Goal: Transaction & Acquisition: Purchase product/service

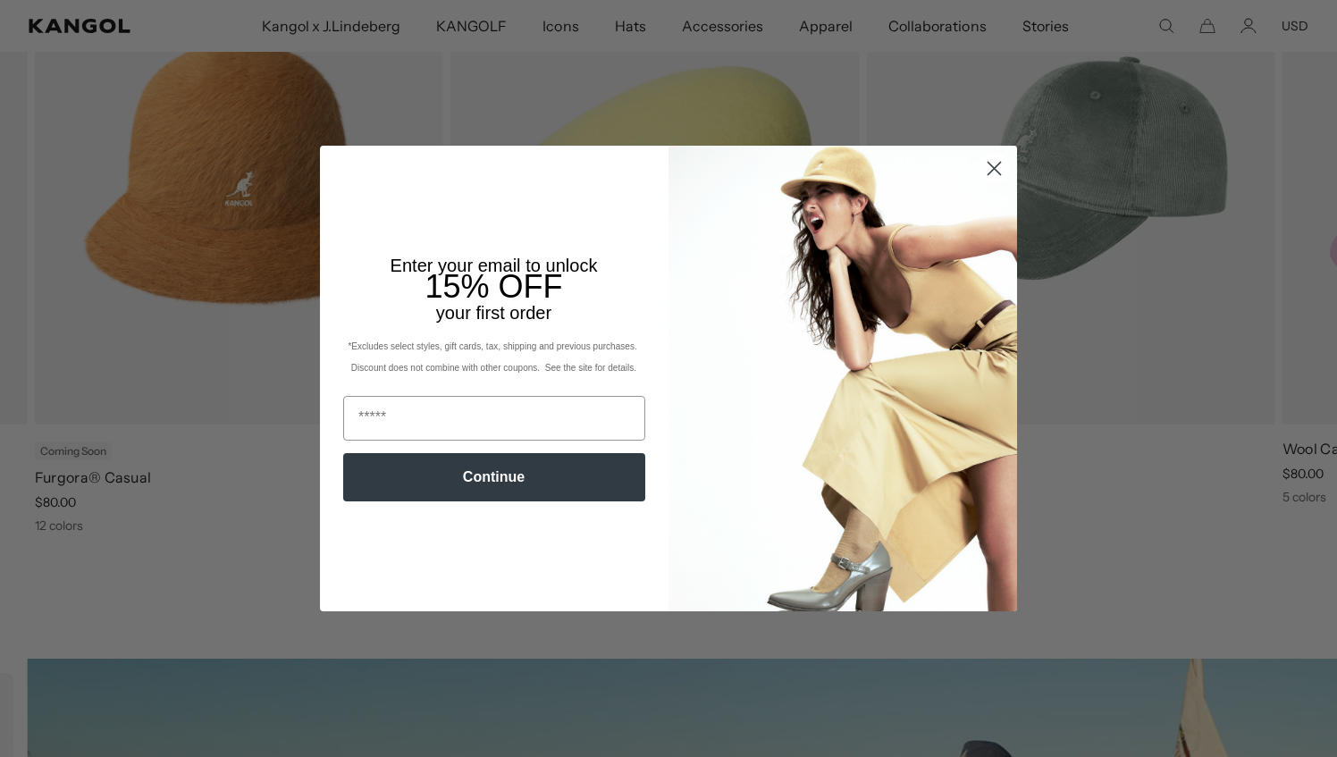
drag, startPoint x: 990, startPoint y: 167, endPoint x: 1015, endPoint y: 176, distance: 27.4
click at [990, 166] on icon "Close dialog" at bounding box center [995, 169] width 13 height 13
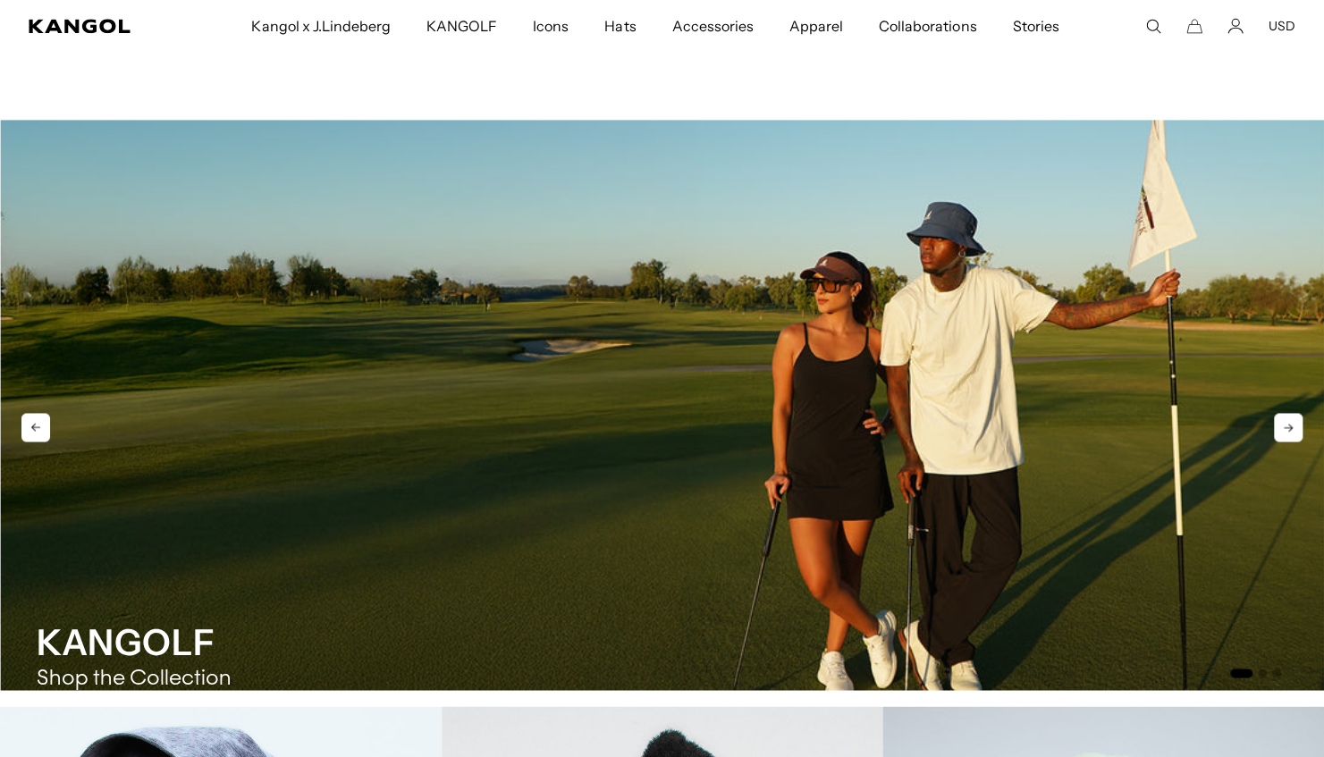
scroll to position [1430, 0]
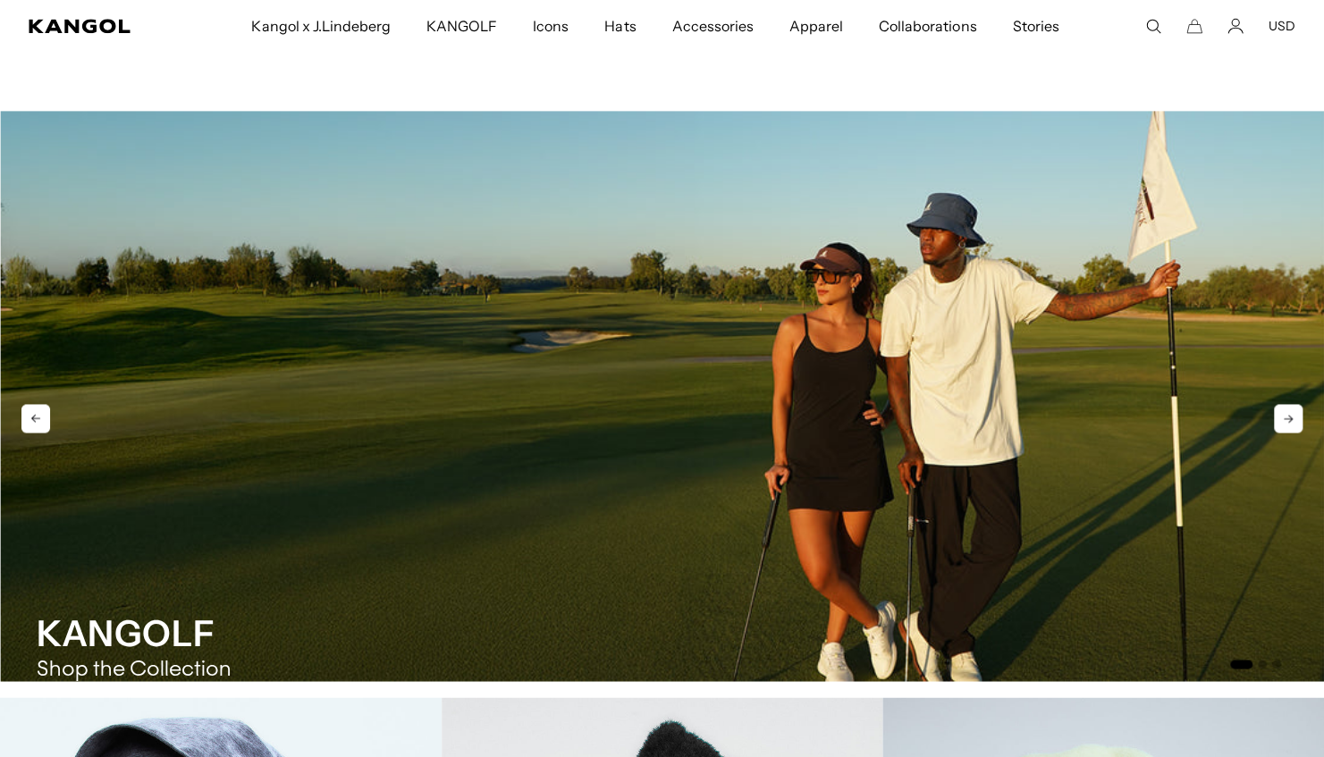
click at [136, 629] on strong "KANGOLF" at bounding box center [126, 633] width 179 height 44
click at [1291, 421] on icon at bounding box center [1288, 418] width 29 height 29
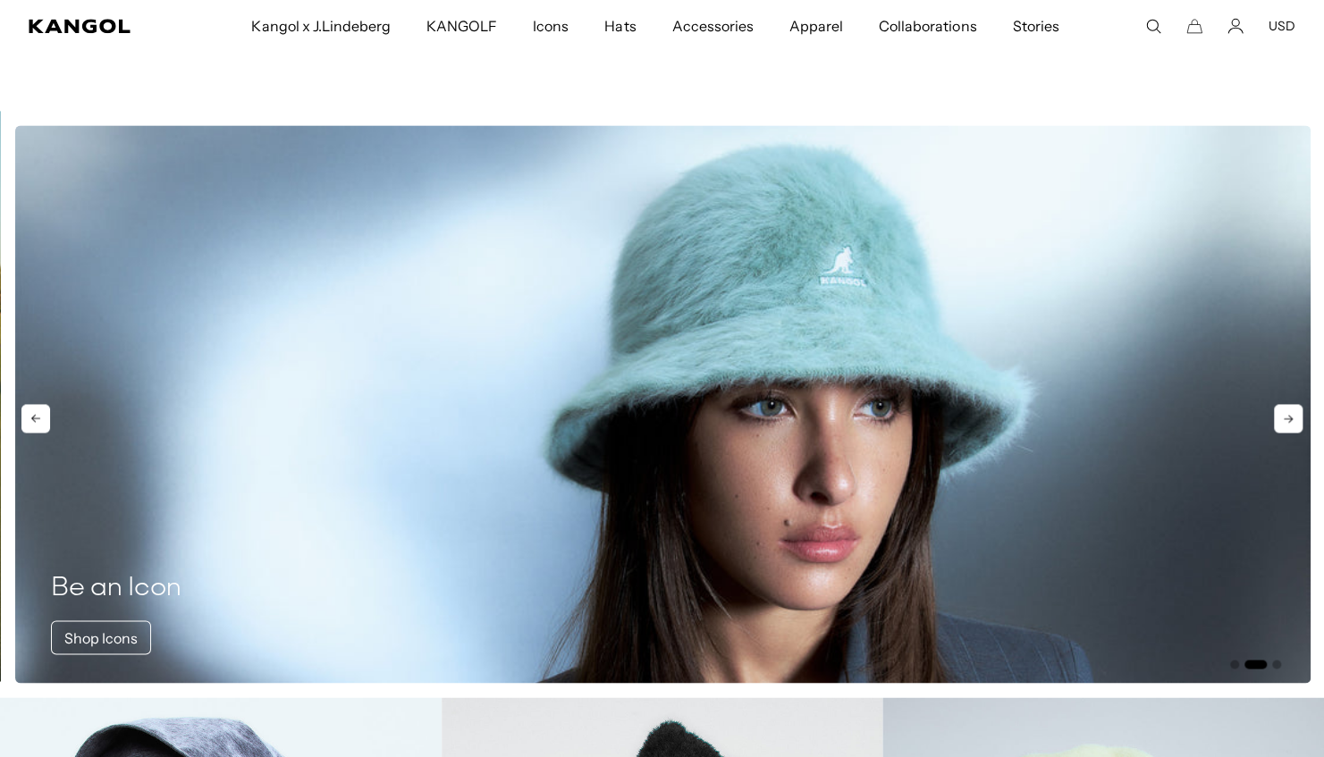
scroll to position [0, 368]
click at [1291, 421] on icon at bounding box center [1288, 418] width 29 height 29
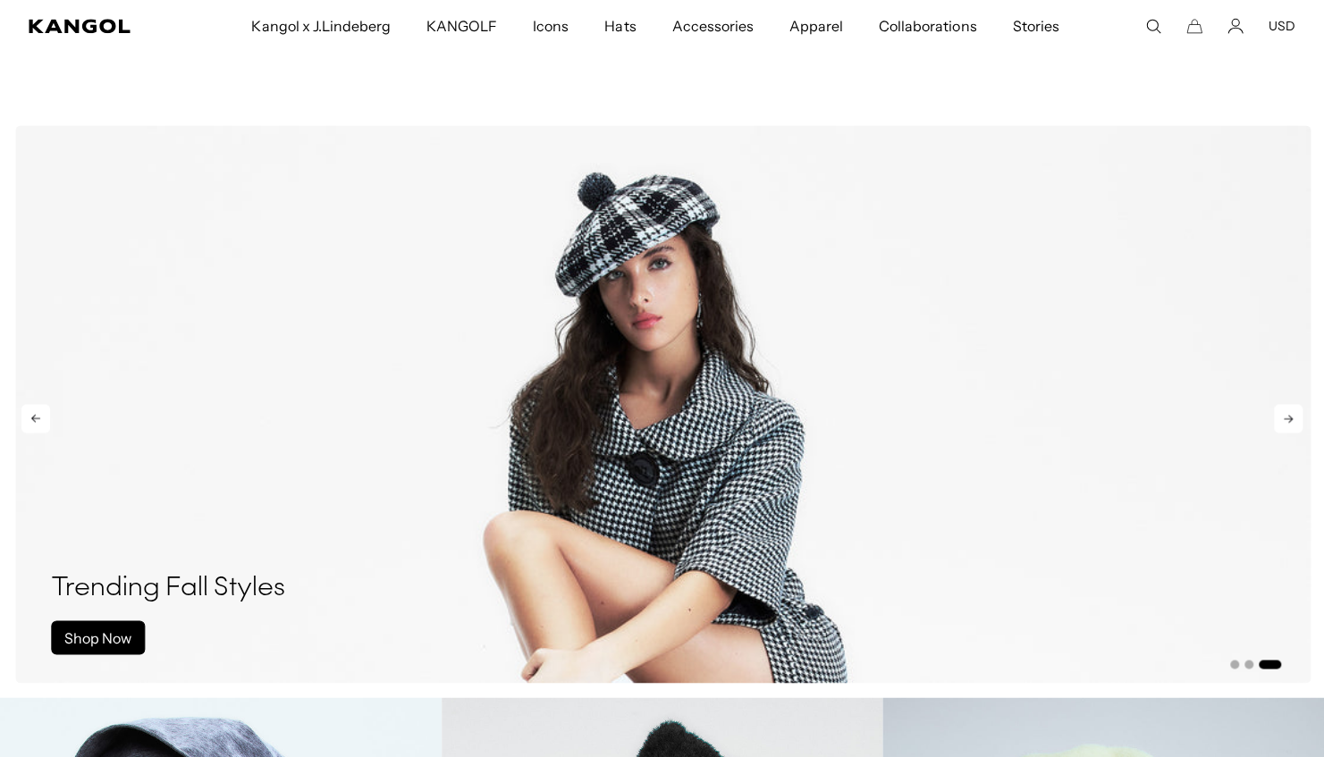
click at [1291, 421] on icon at bounding box center [1288, 418] width 29 height 29
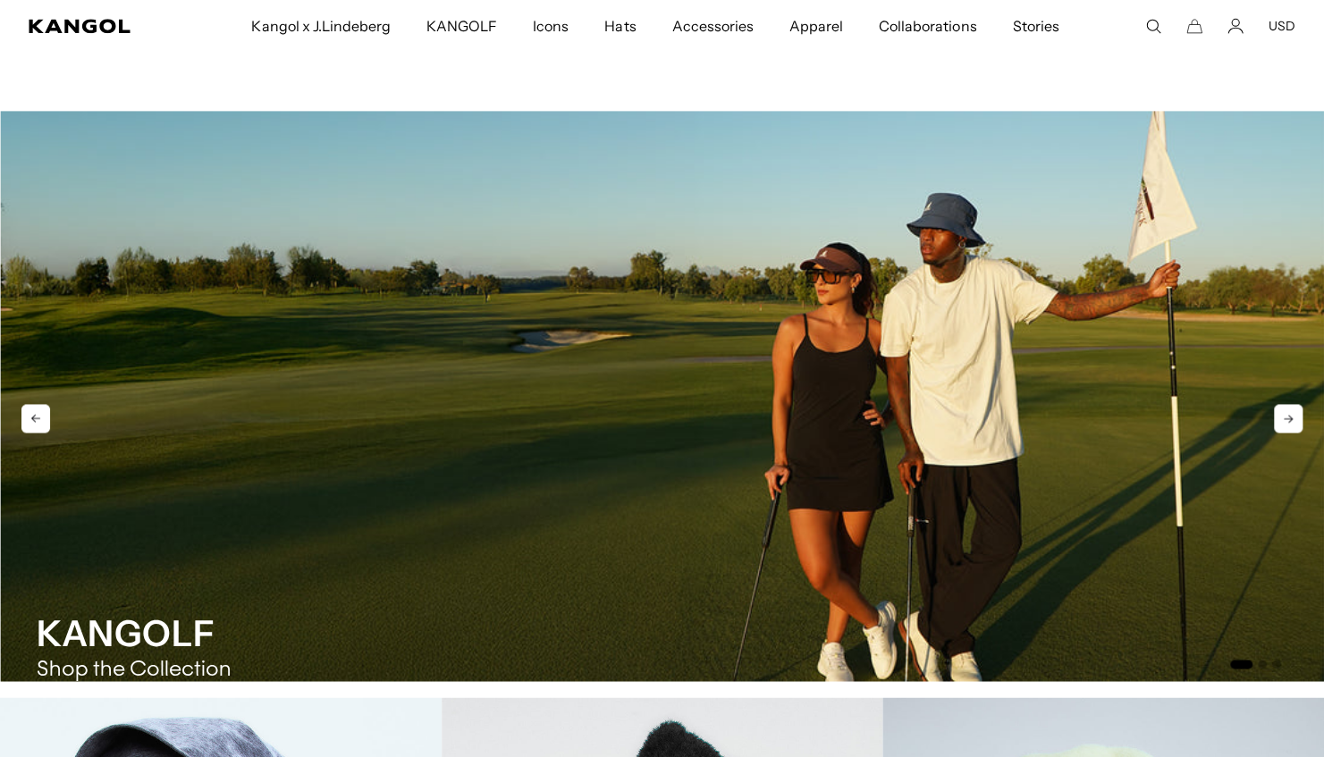
click at [1291, 421] on icon at bounding box center [1288, 418] width 29 height 29
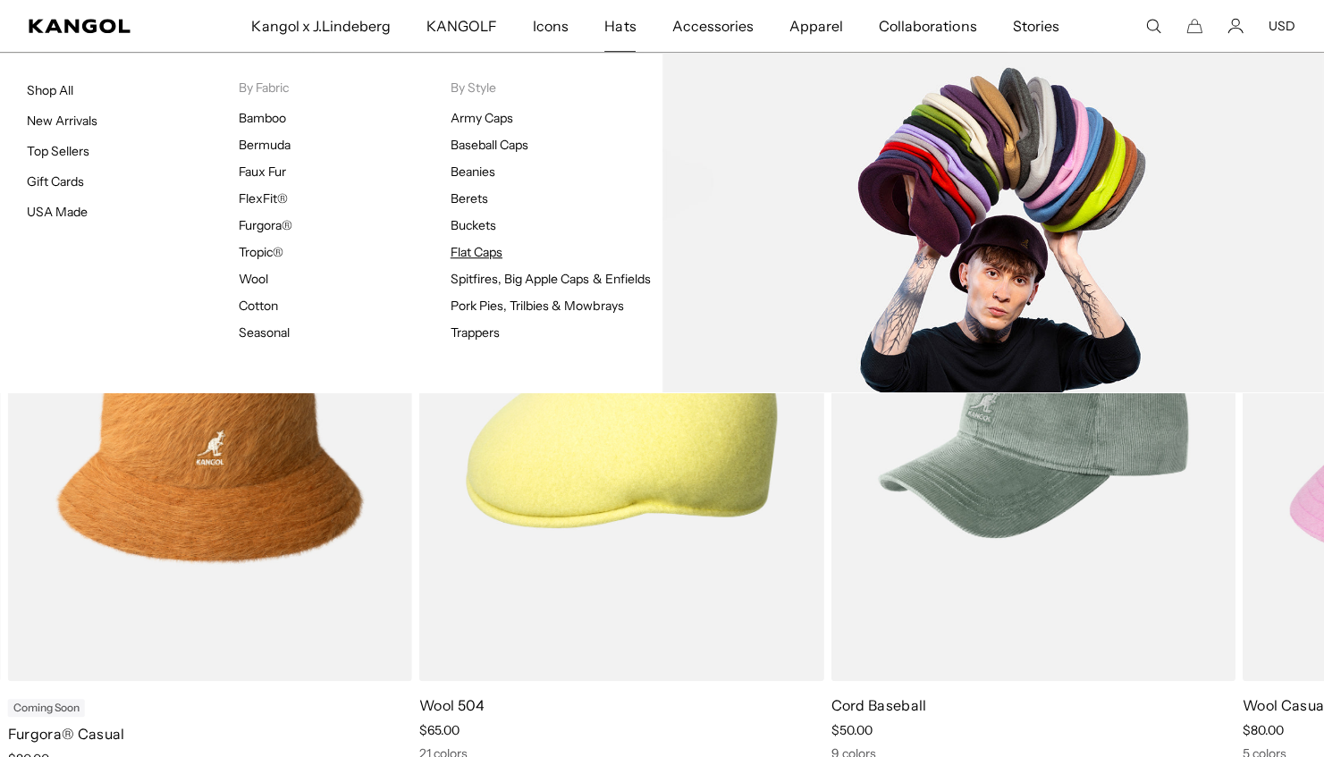
click at [474, 250] on link "Flat Caps" at bounding box center [477, 252] width 52 height 16
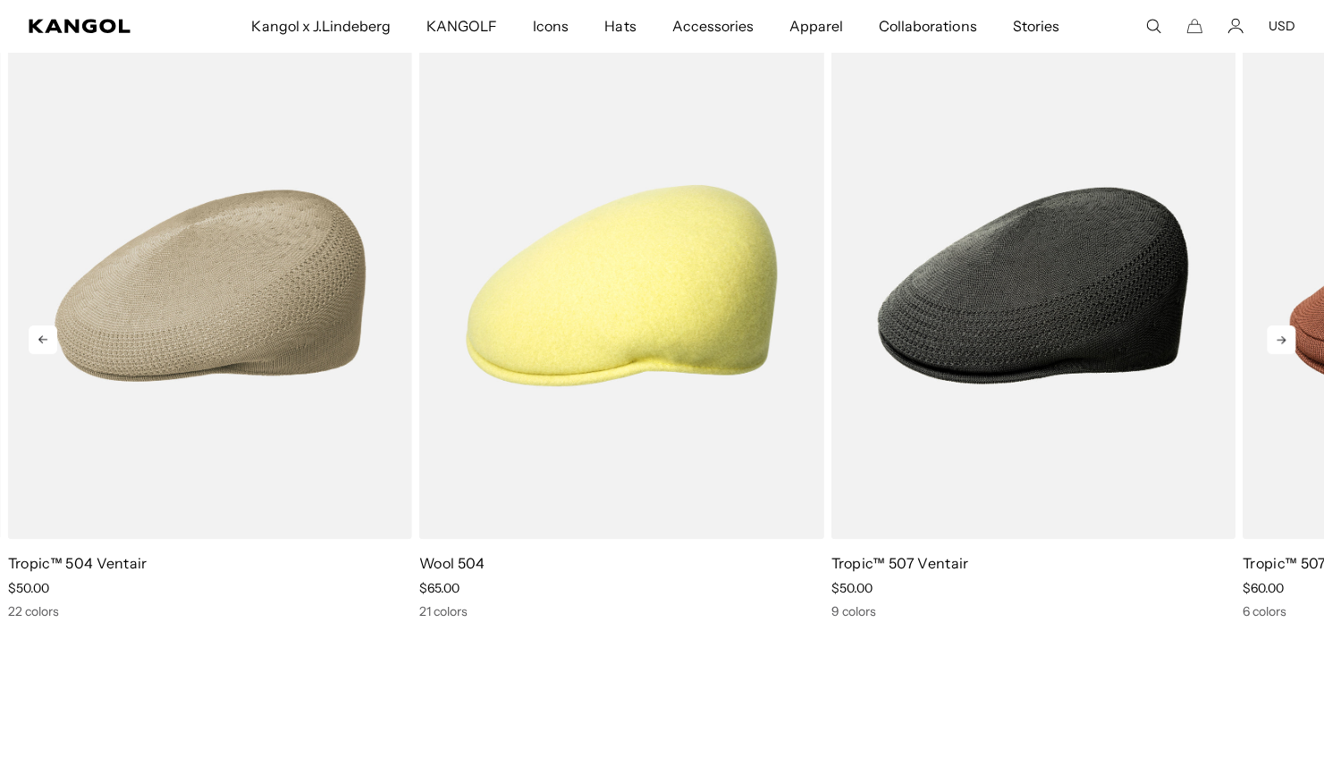
click at [1289, 334] on icon at bounding box center [1281, 339] width 29 height 29
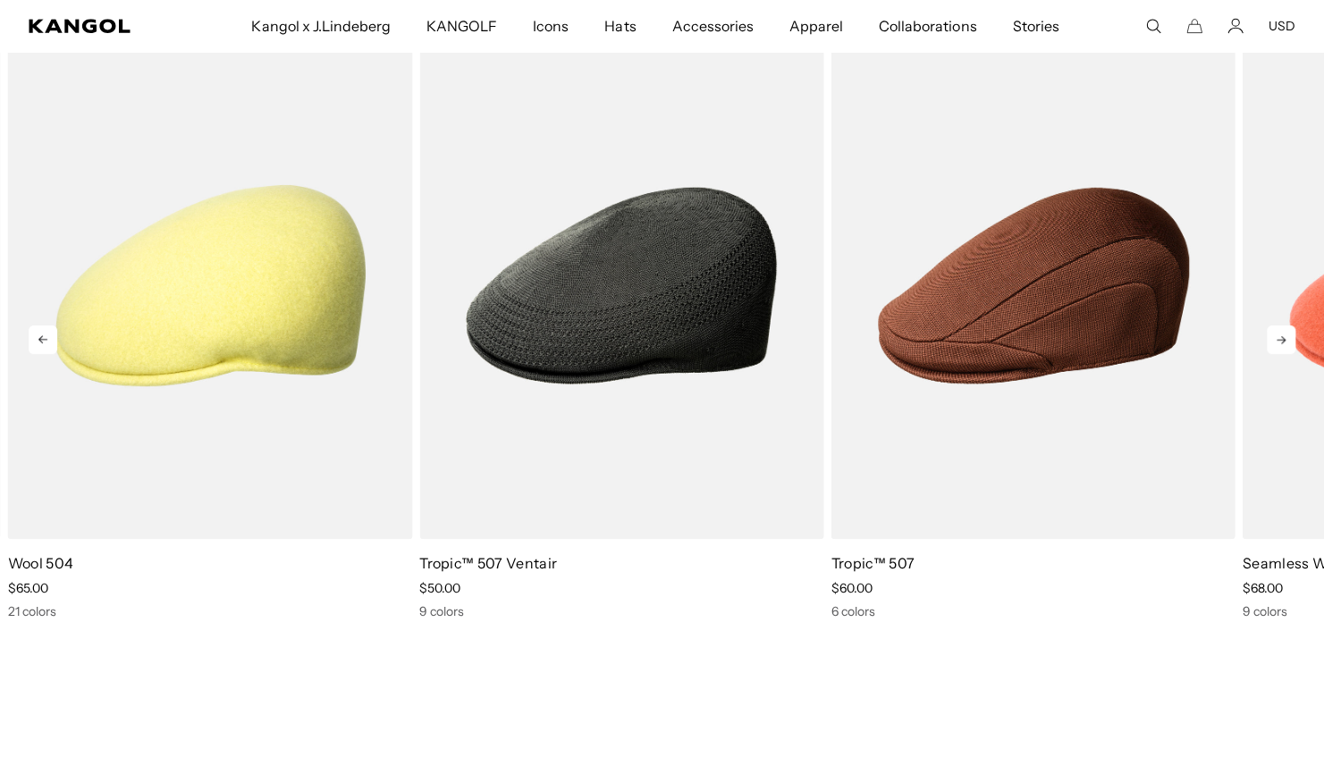
click at [1289, 334] on icon at bounding box center [1281, 339] width 29 height 29
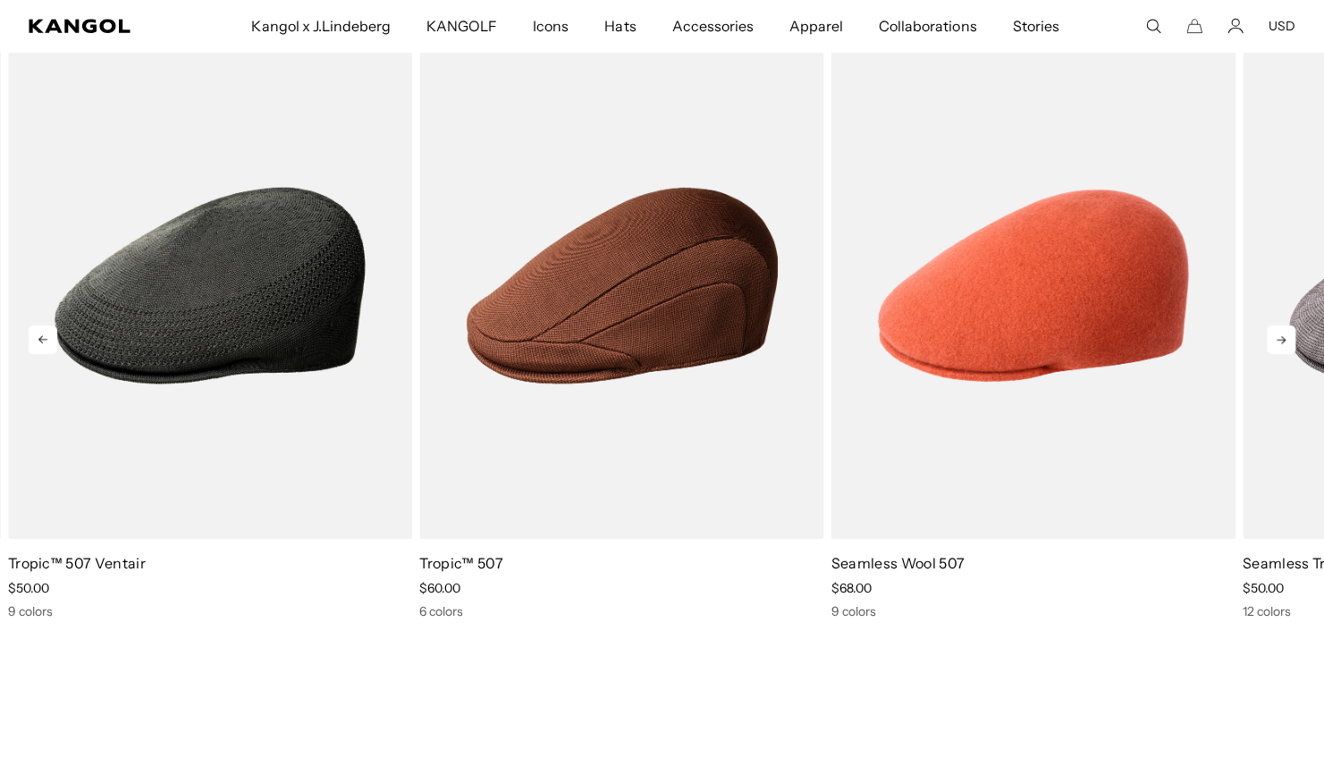
click at [1292, 341] on icon at bounding box center [1281, 339] width 29 height 29
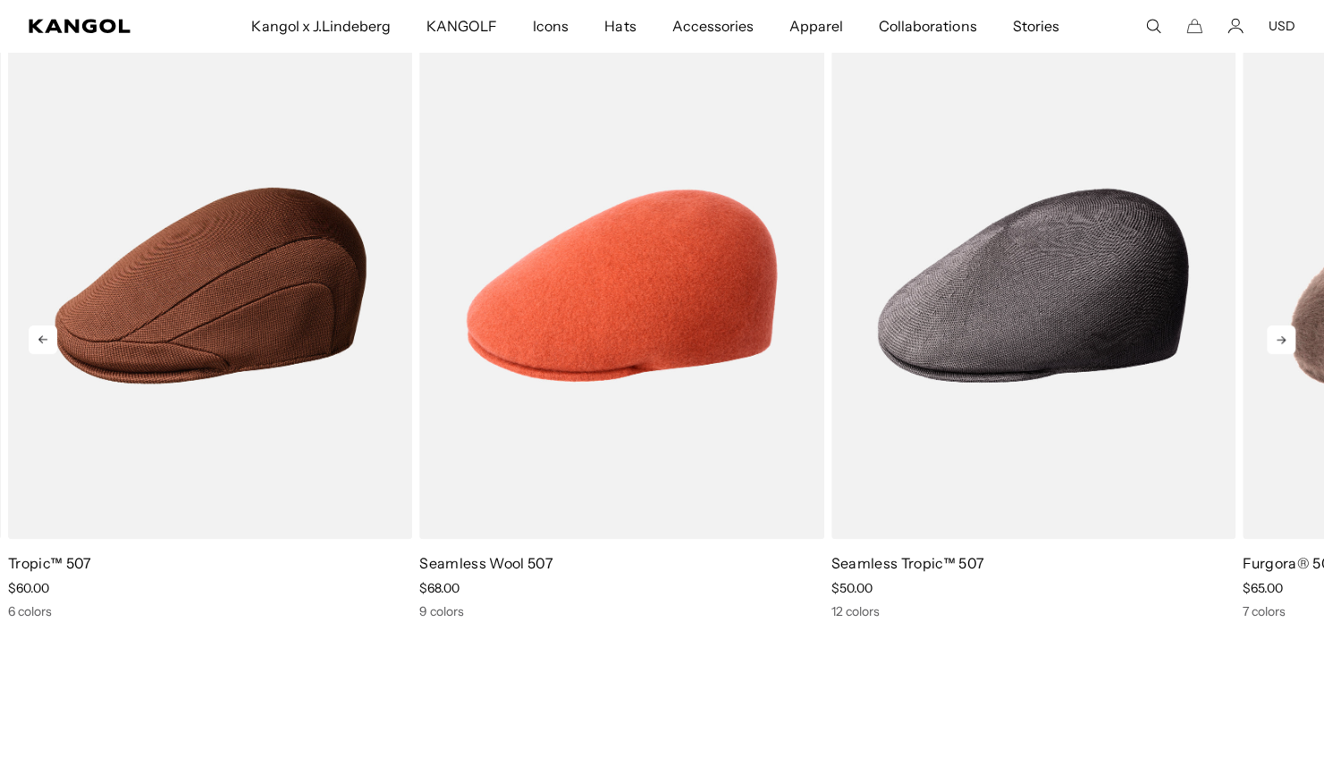
click at [1292, 341] on icon at bounding box center [1281, 339] width 29 height 29
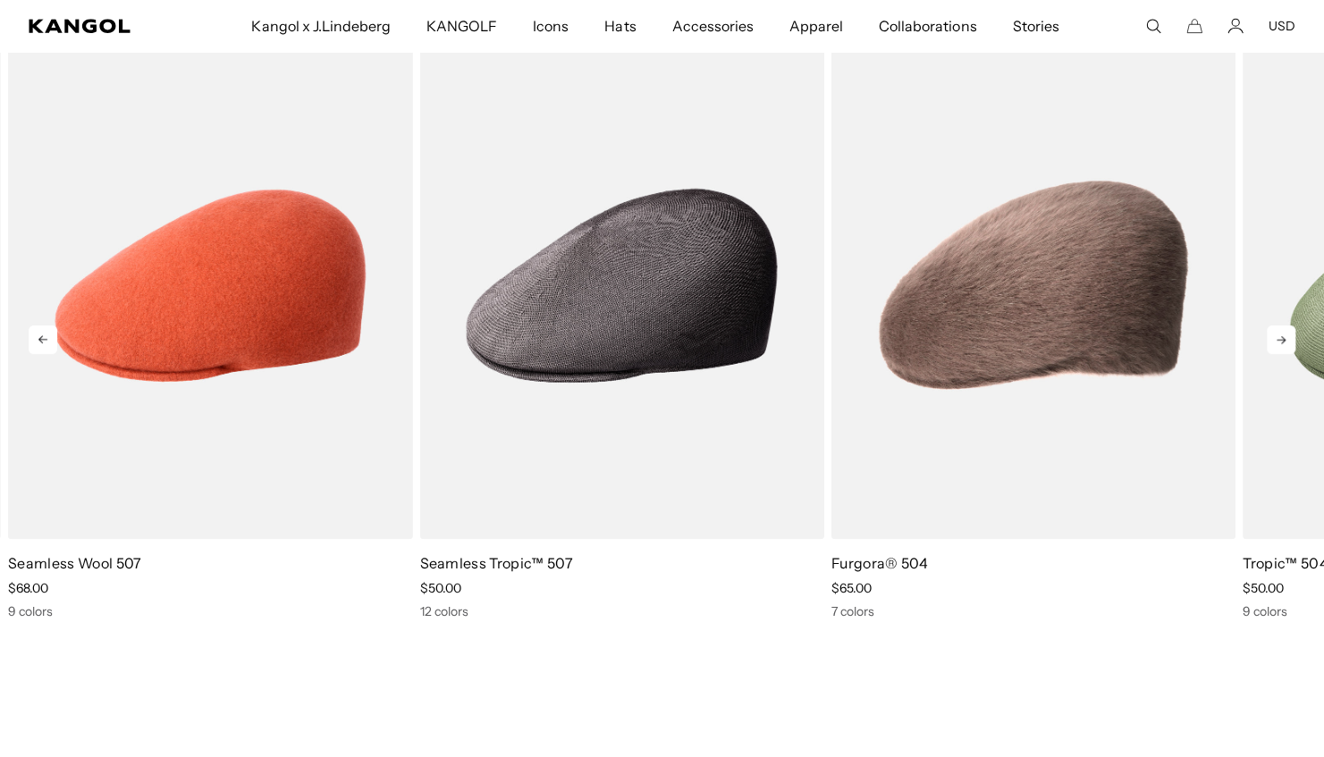
click at [44, 334] on icon at bounding box center [43, 339] width 29 height 29
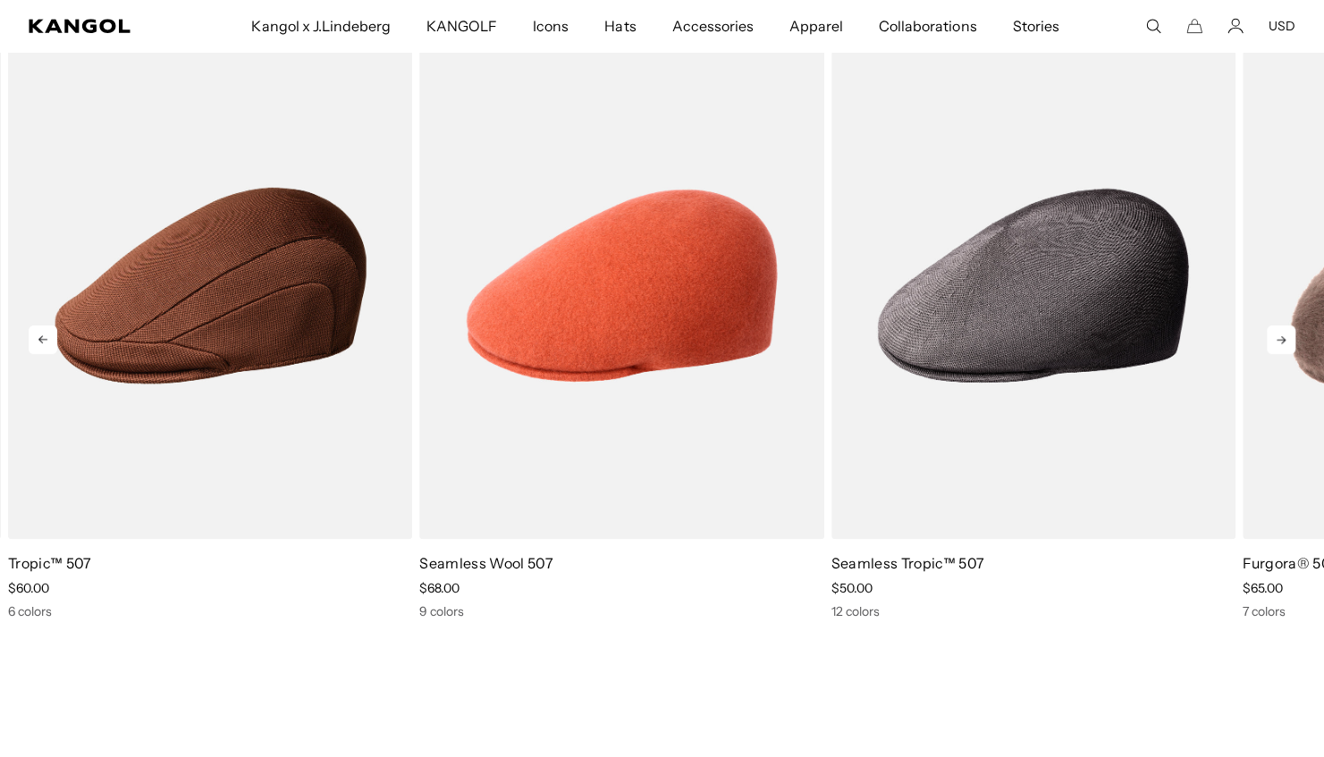
click at [37, 333] on icon at bounding box center [43, 339] width 29 height 29
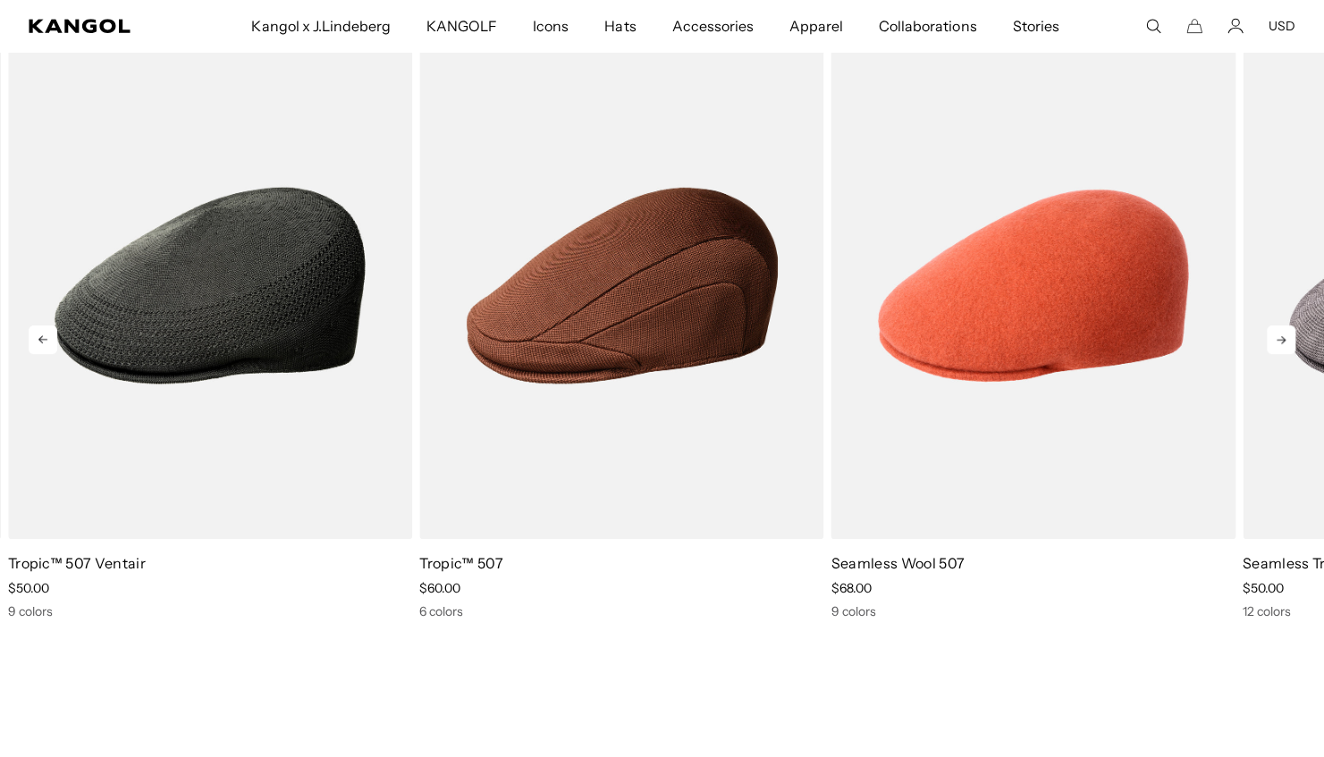
click at [38, 333] on icon at bounding box center [43, 339] width 29 height 29
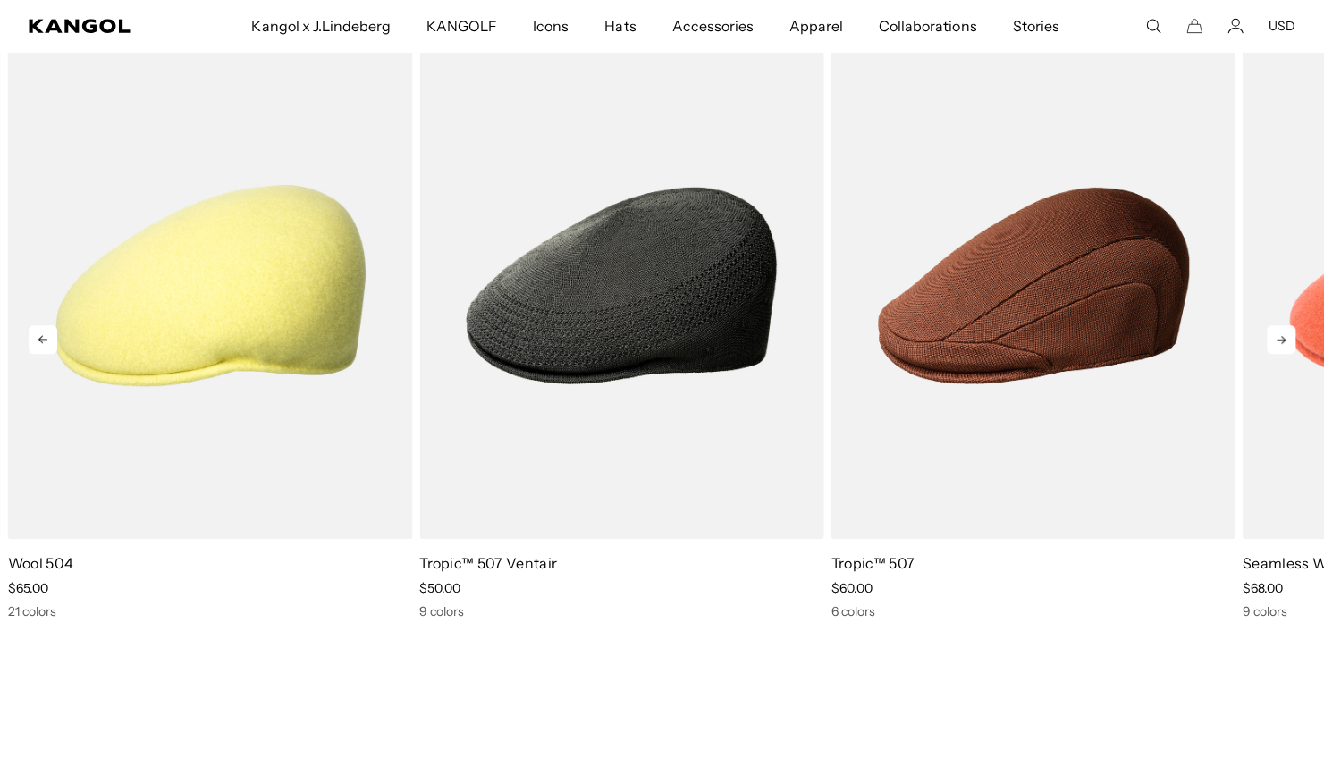
click at [38, 333] on icon at bounding box center [43, 339] width 29 height 29
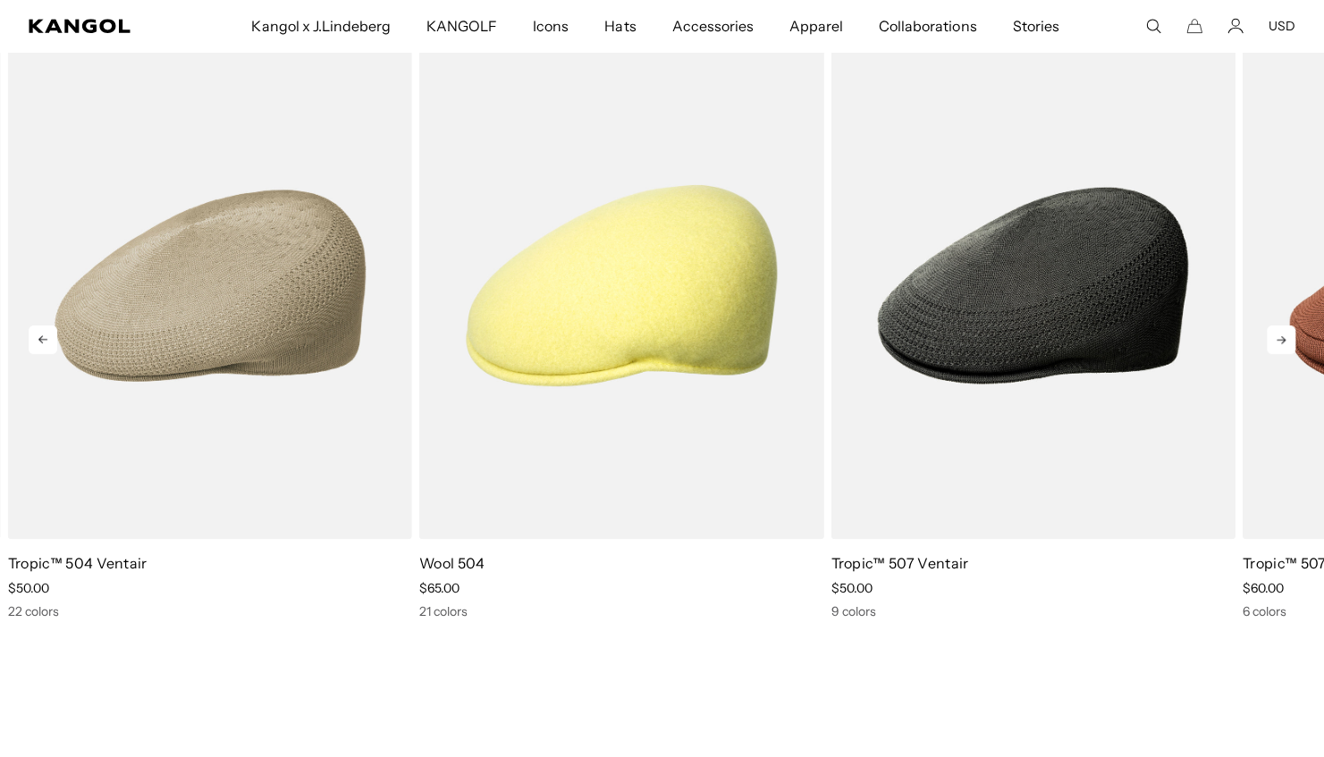
click at [38, 333] on icon at bounding box center [43, 339] width 29 height 29
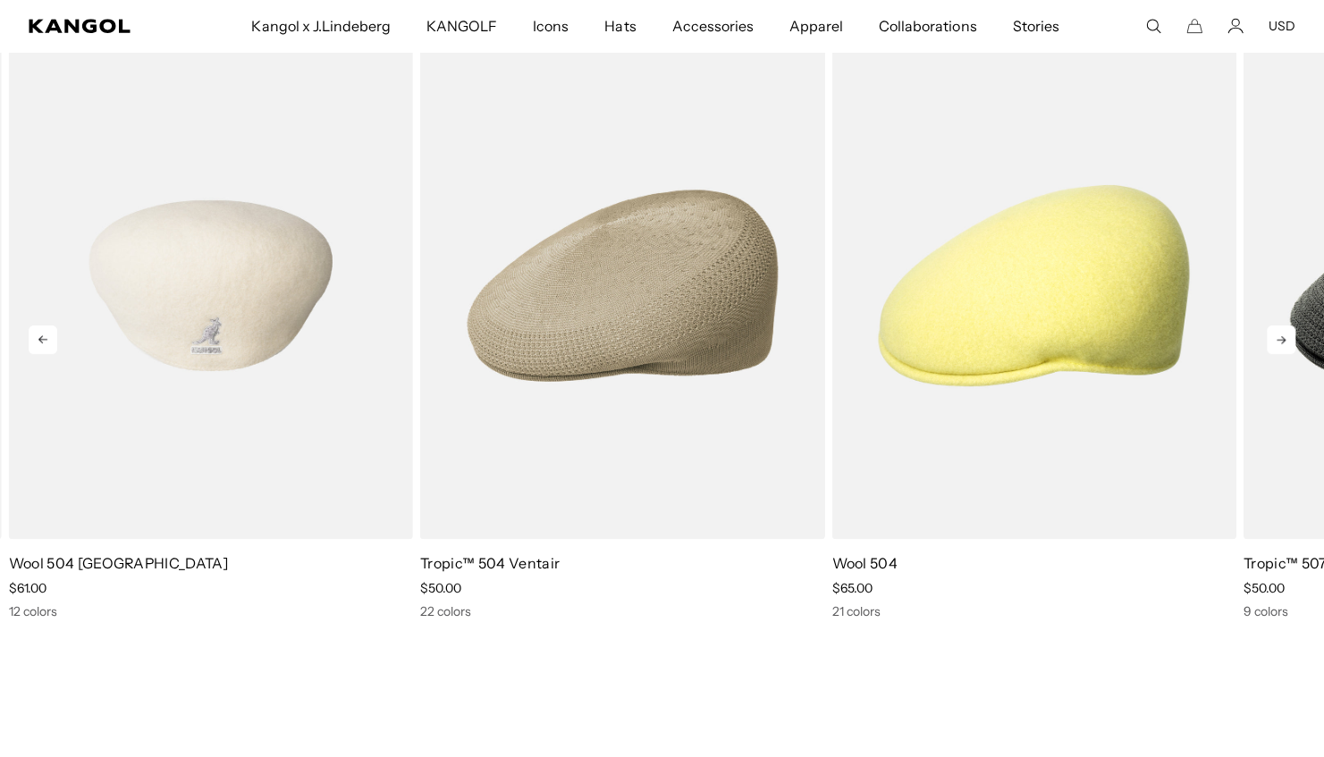
click at [161, 339] on img "10 of 10" at bounding box center [211, 286] width 404 height 508
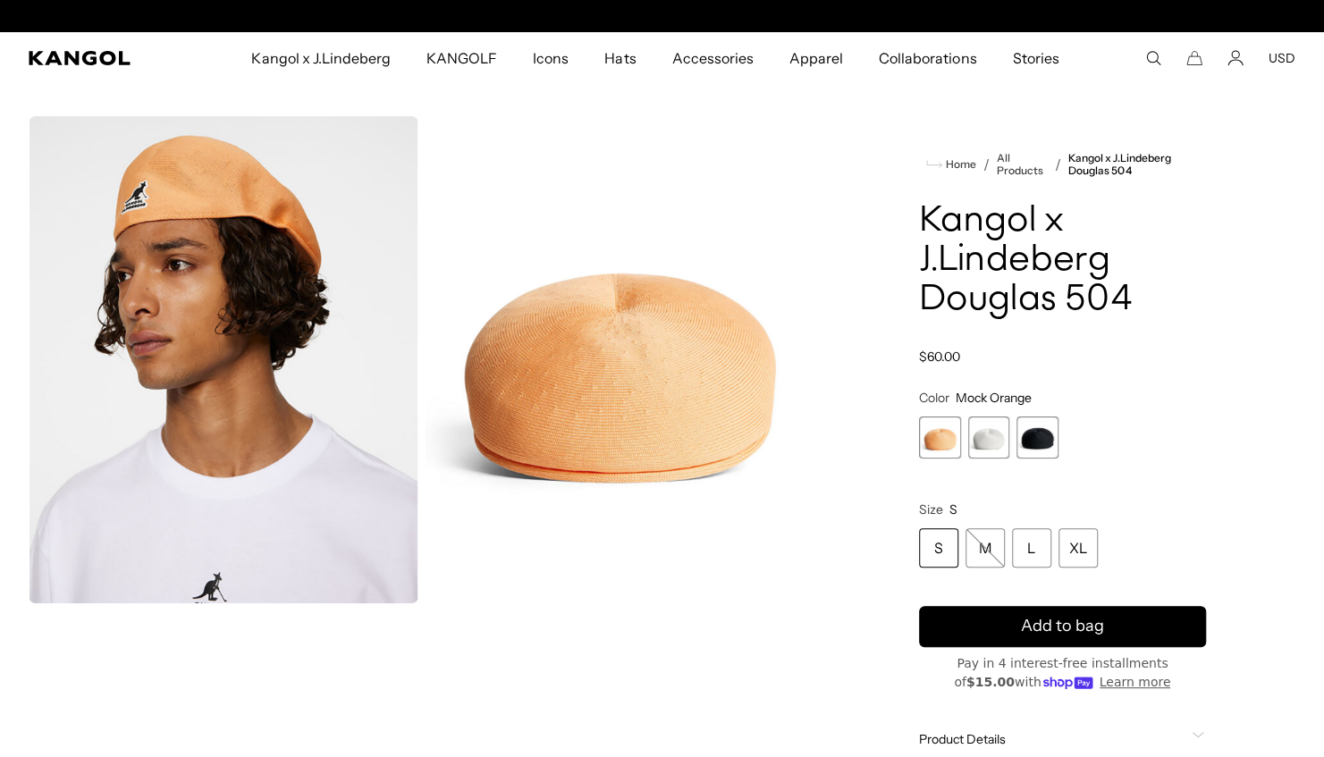
scroll to position [0, 368]
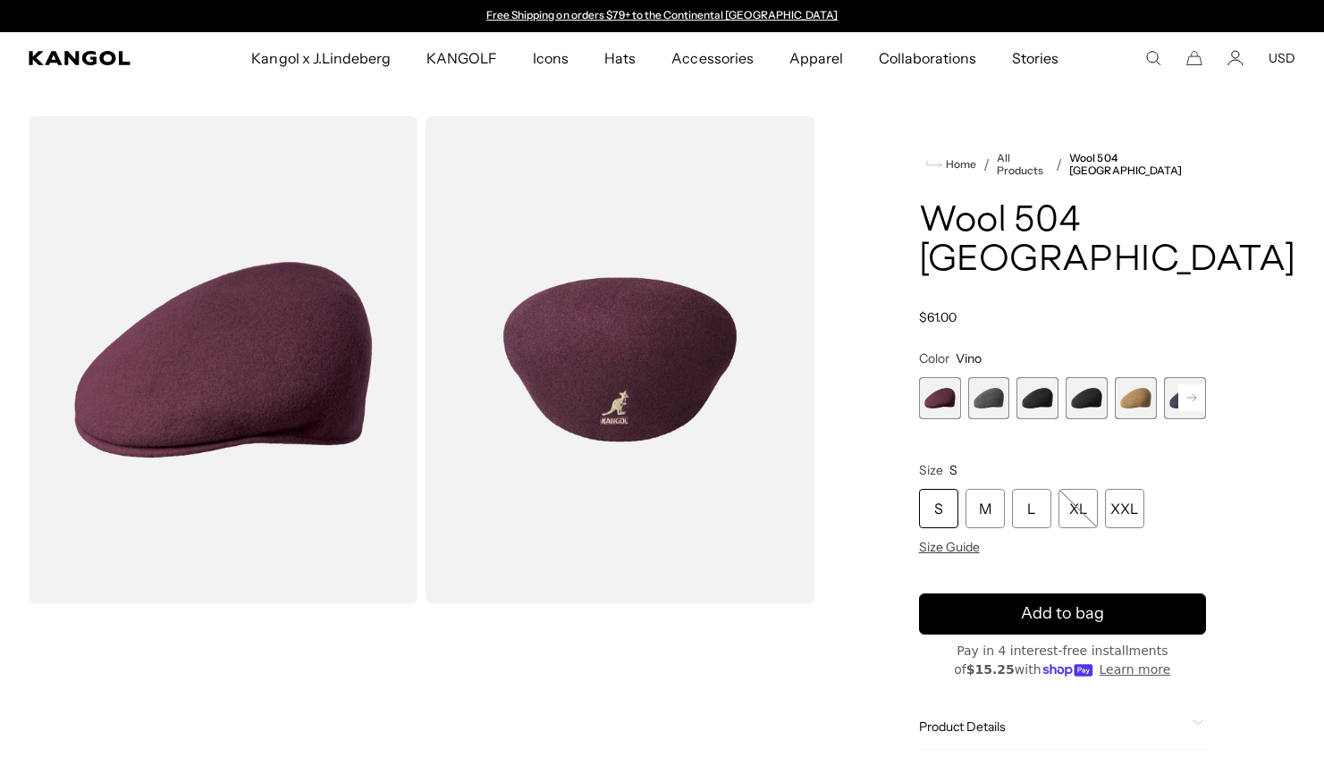
click at [1047, 377] on span "3 of 12" at bounding box center [1037, 398] width 42 height 42
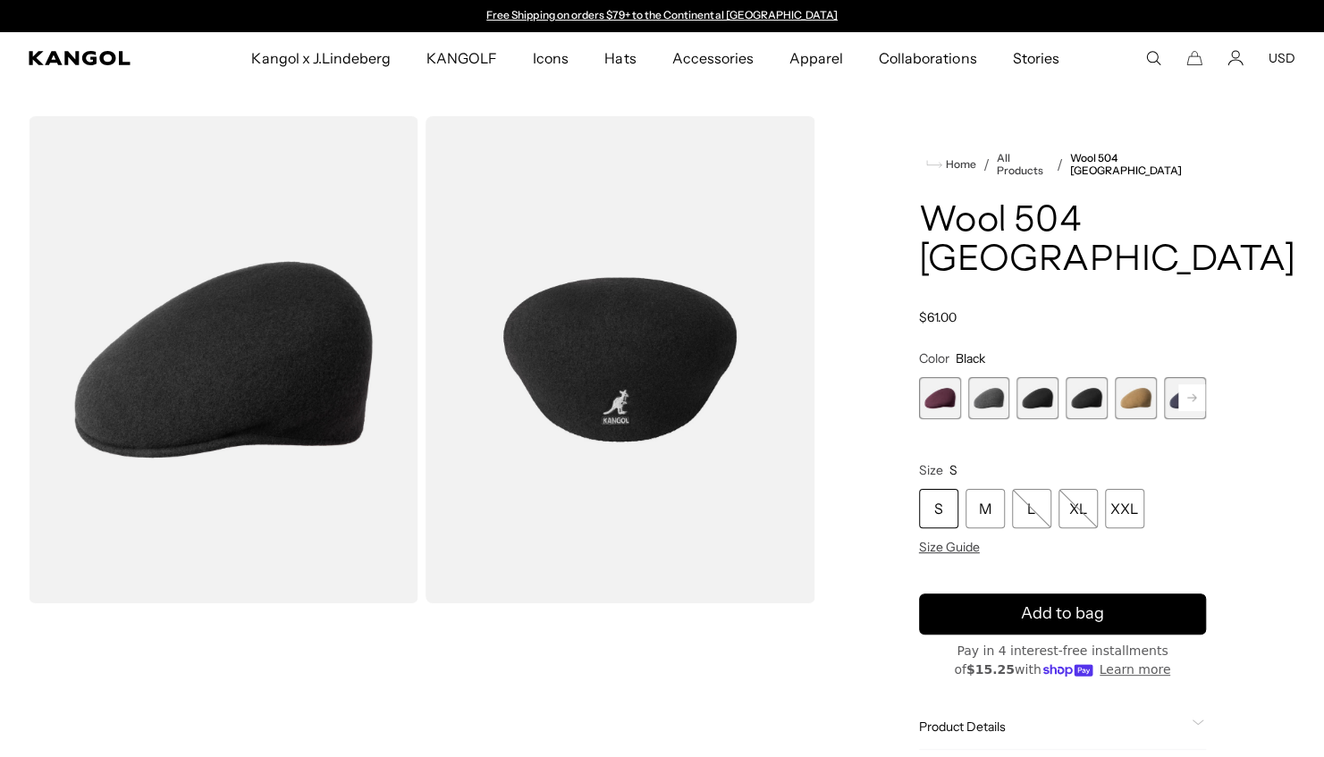
click at [1028, 377] on span "3 of 12" at bounding box center [1037, 398] width 42 height 42
click at [1048, 377] on span "3 of 12" at bounding box center [1037, 398] width 42 height 42
click at [1083, 377] on span "4 of 12" at bounding box center [1086, 398] width 42 height 42
click at [1182, 384] on rect at bounding box center [1191, 397] width 27 height 27
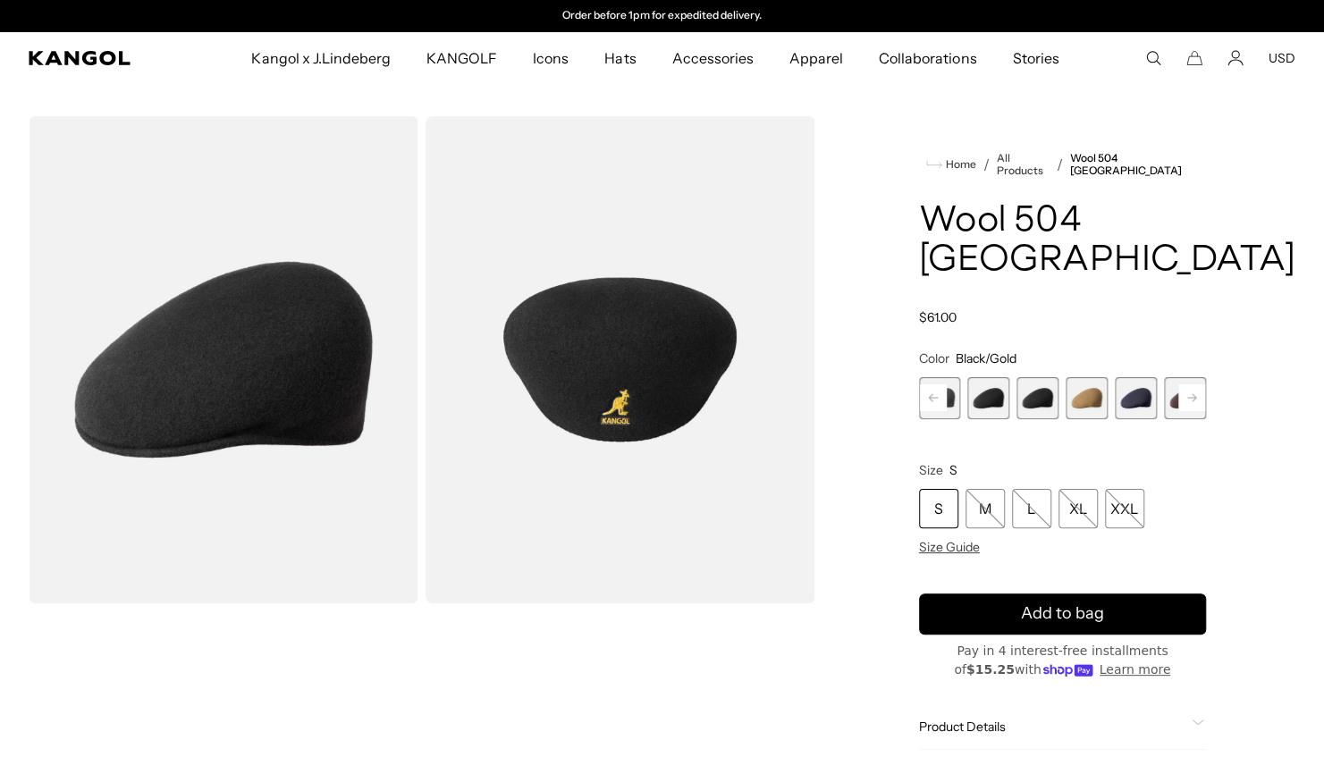
click at [1142, 377] on span "6 of 12" at bounding box center [1136, 398] width 42 height 42
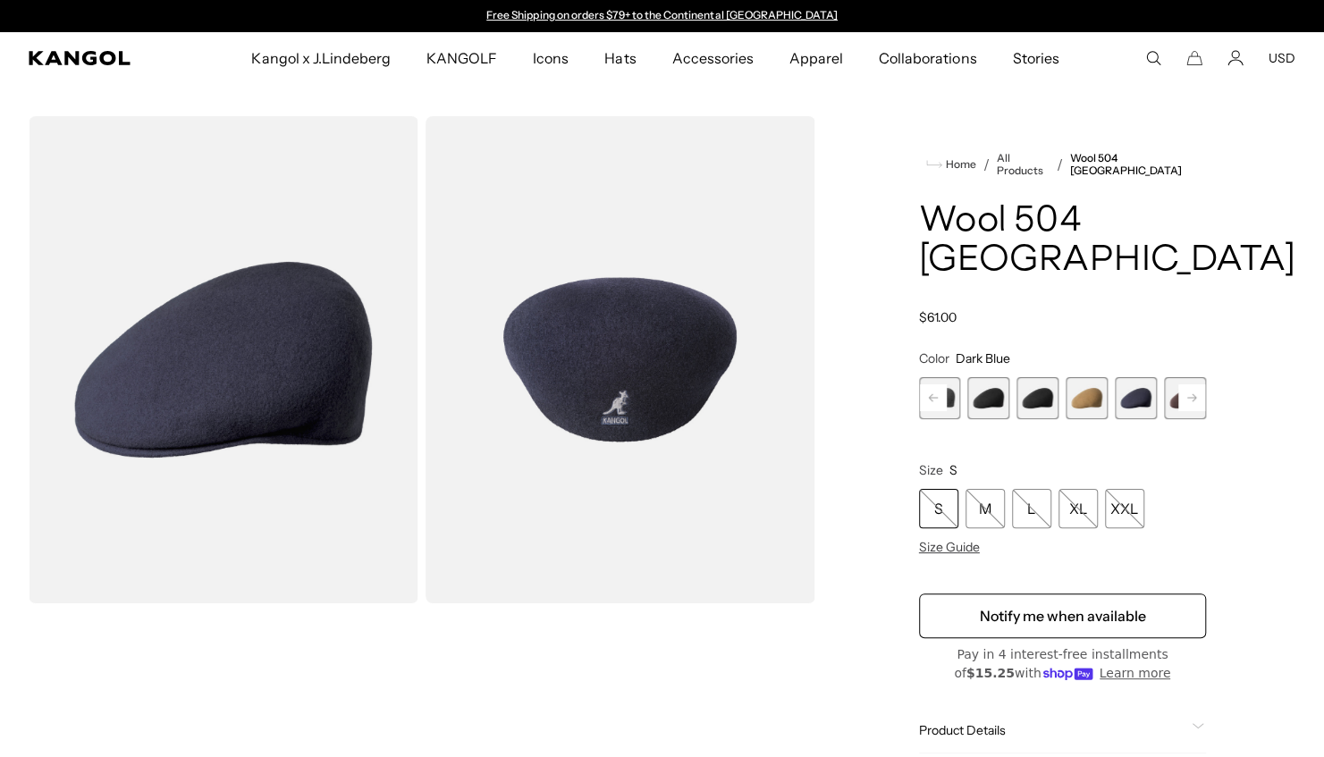
click at [1189, 384] on rect at bounding box center [1191, 397] width 27 height 27
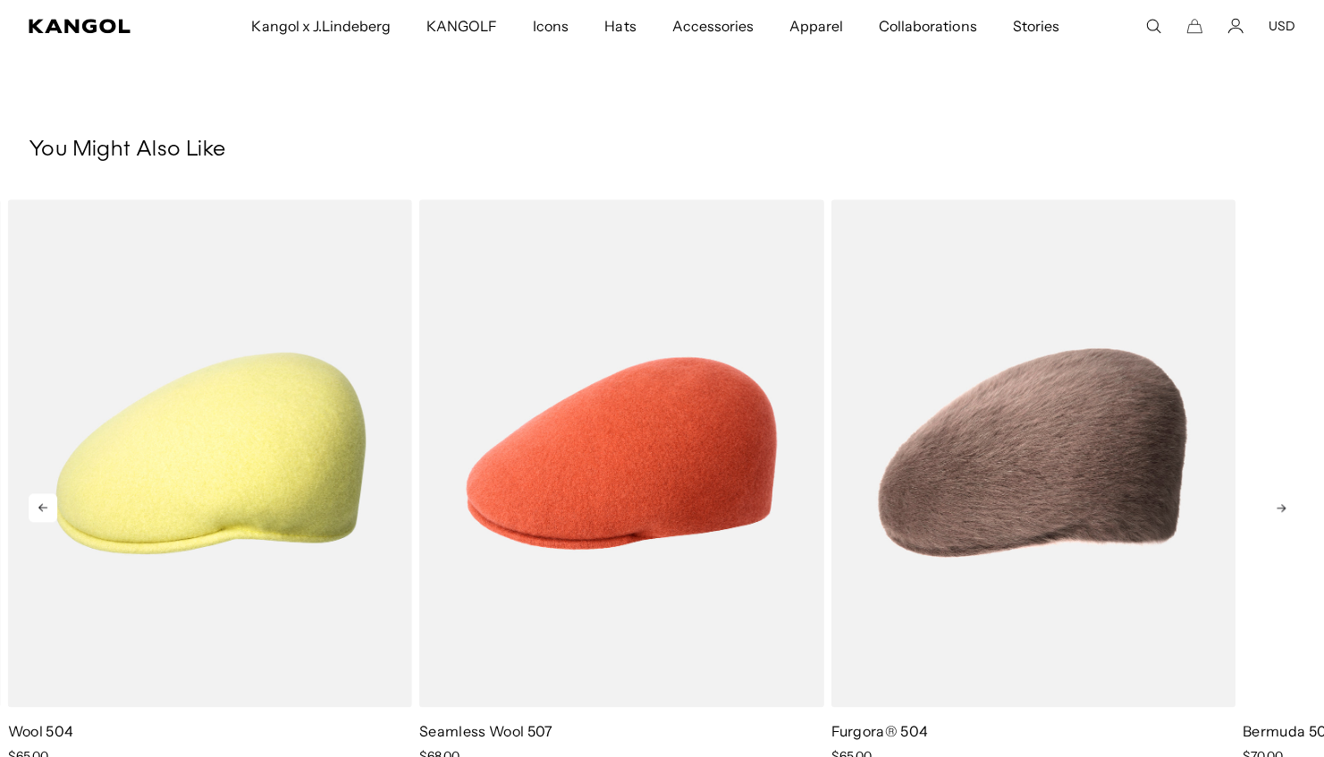
scroll to position [0, 368]
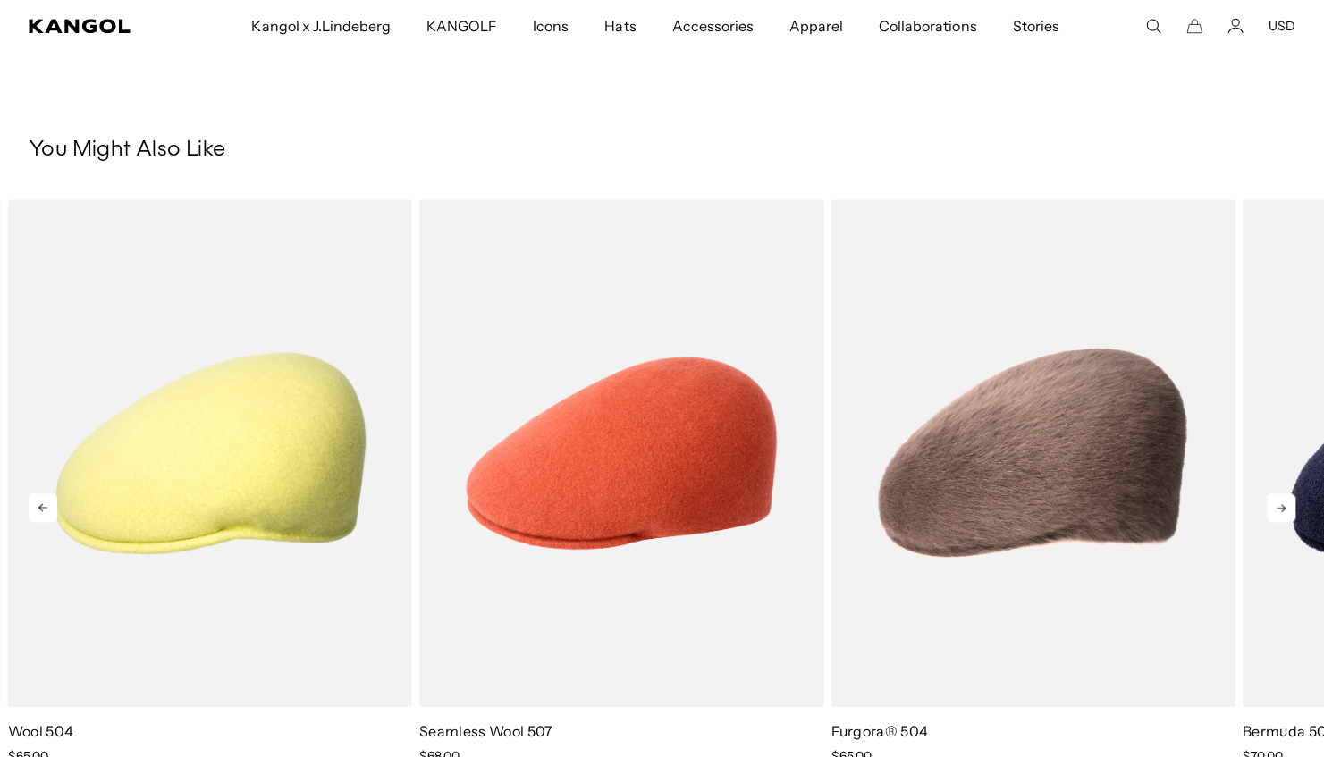
click at [1294, 493] on icon at bounding box center [1281, 507] width 29 height 29
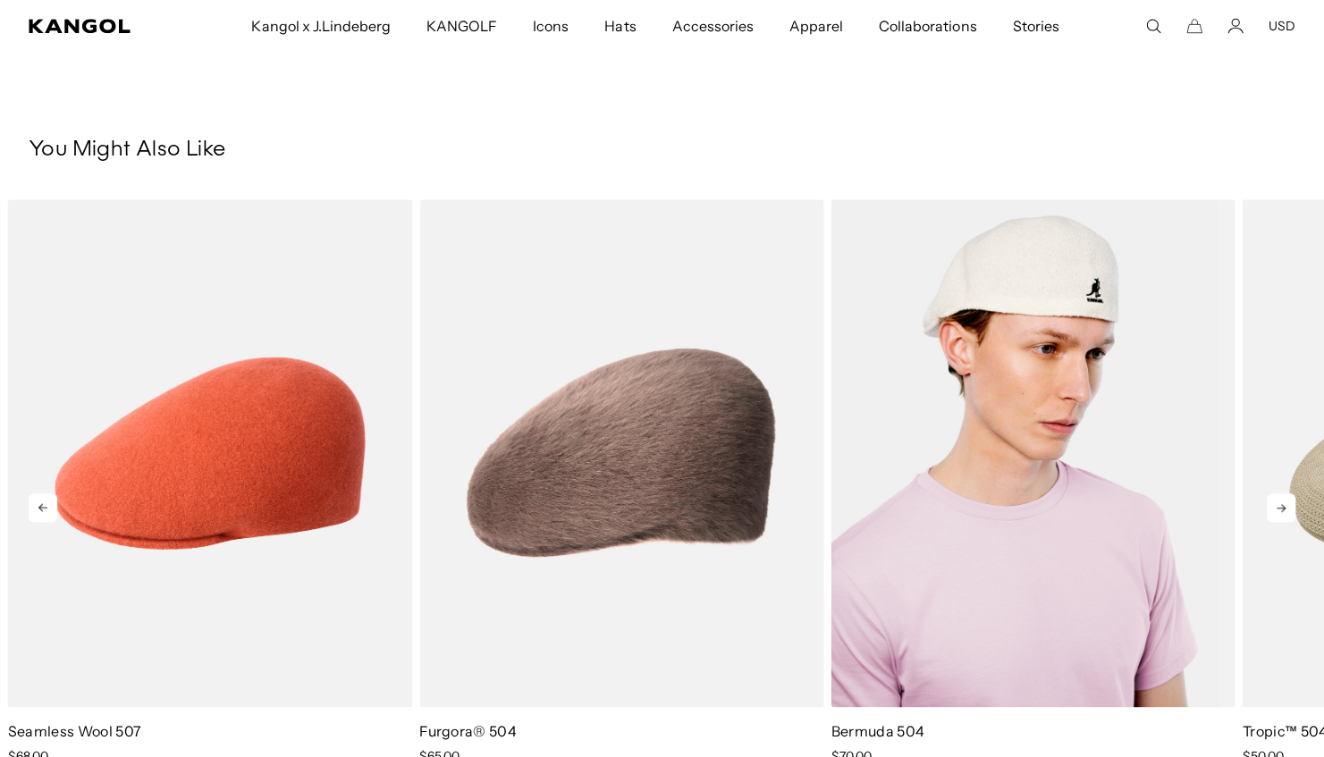
scroll to position [0, 0]
click at [956, 414] on img "4 of 5" at bounding box center [1032, 453] width 404 height 508
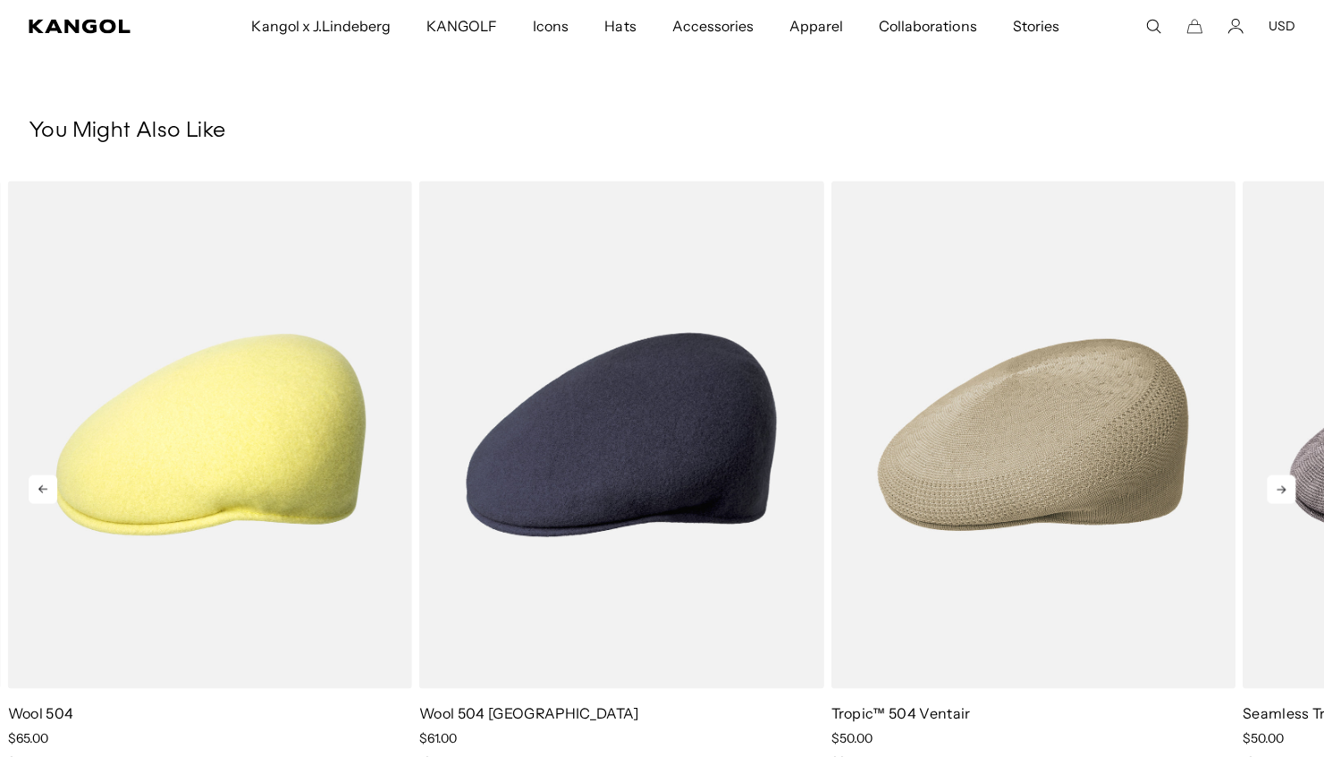
scroll to position [0, 368]
click at [1284, 491] on icon at bounding box center [1281, 489] width 29 height 29
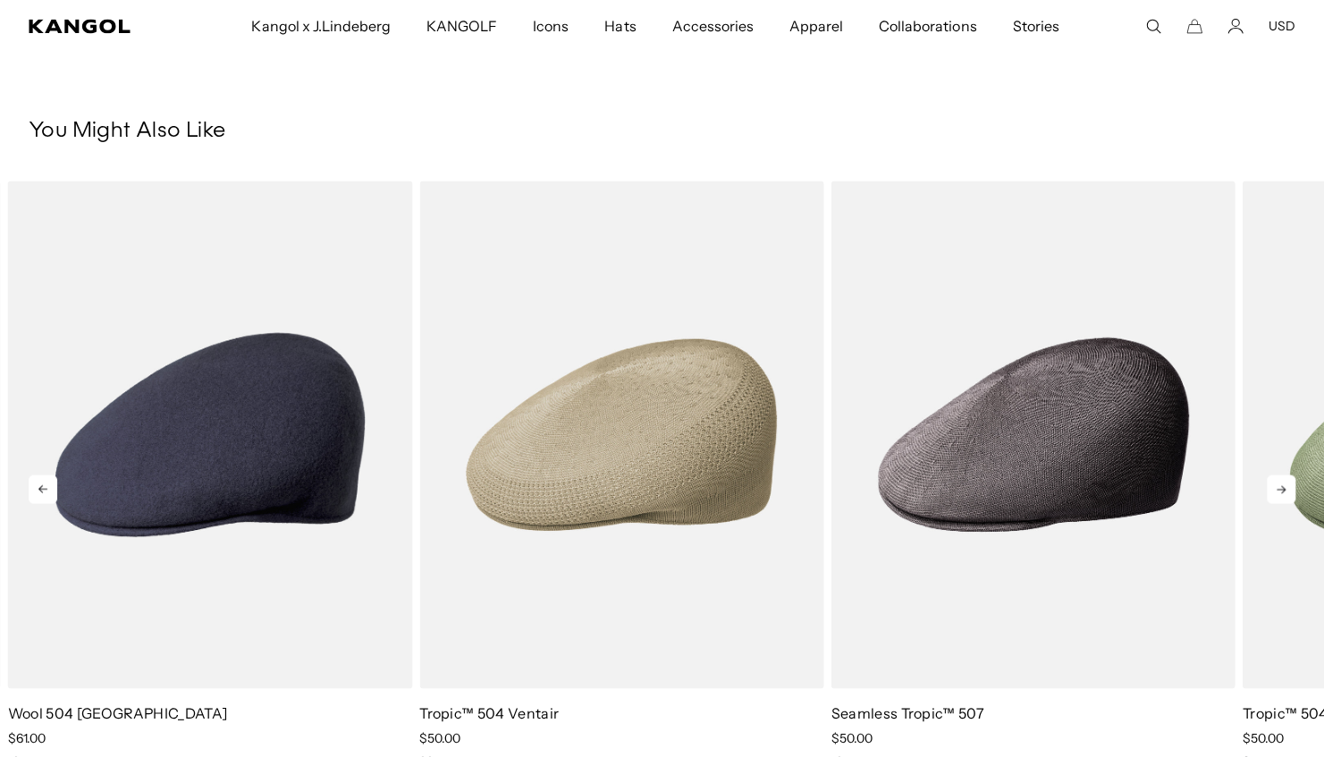
click at [1284, 491] on icon at bounding box center [1281, 489] width 29 height 29
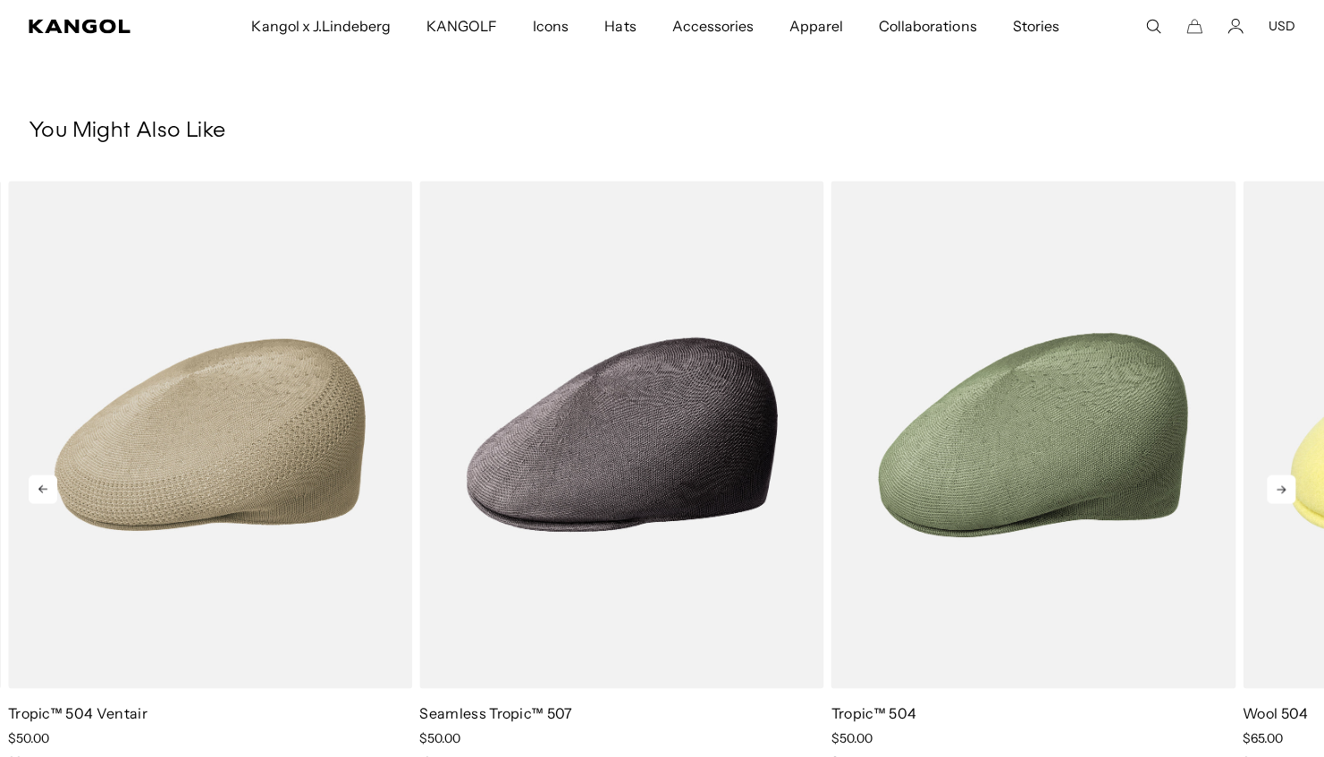
click at [1284, 491] on icon at bounding box center [1281, 489] width 29 height 29
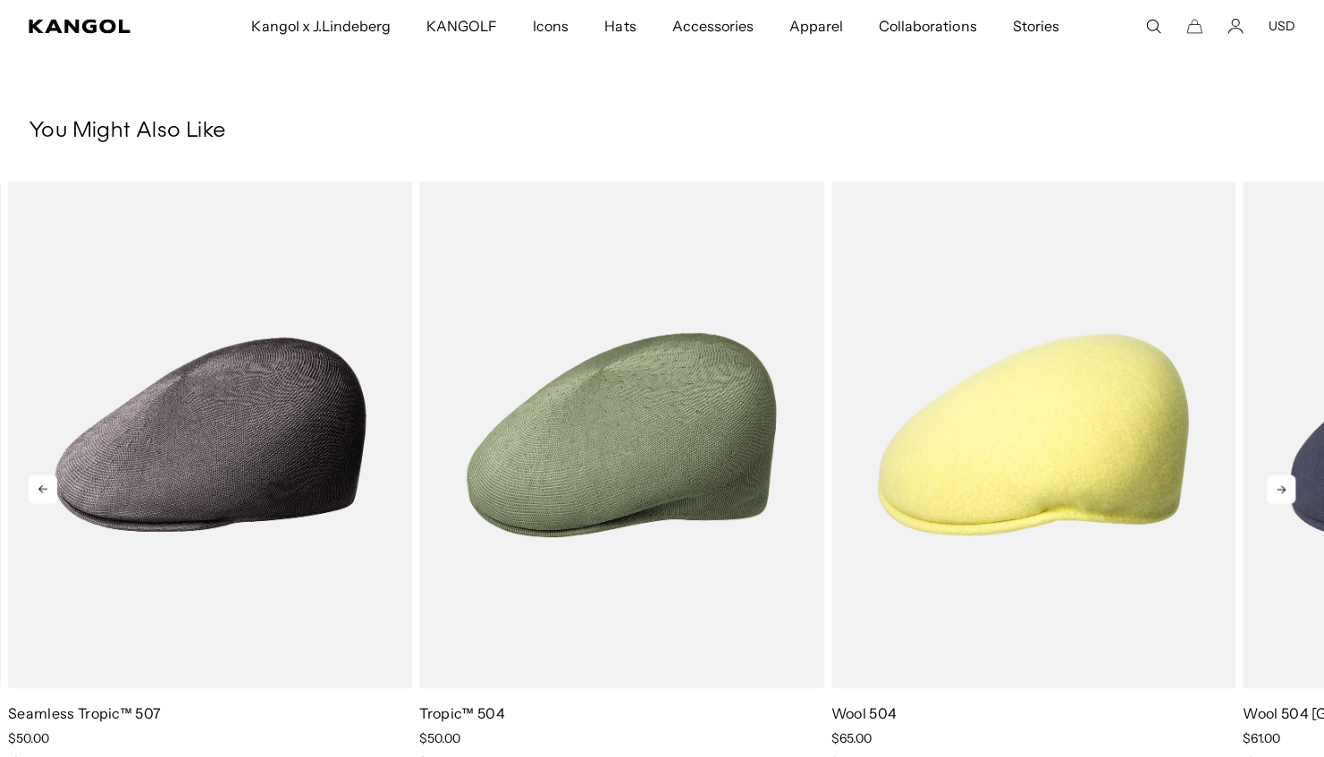
click at [1284, 491] on icon at bounding box center [1281, 489] width 29 height 29
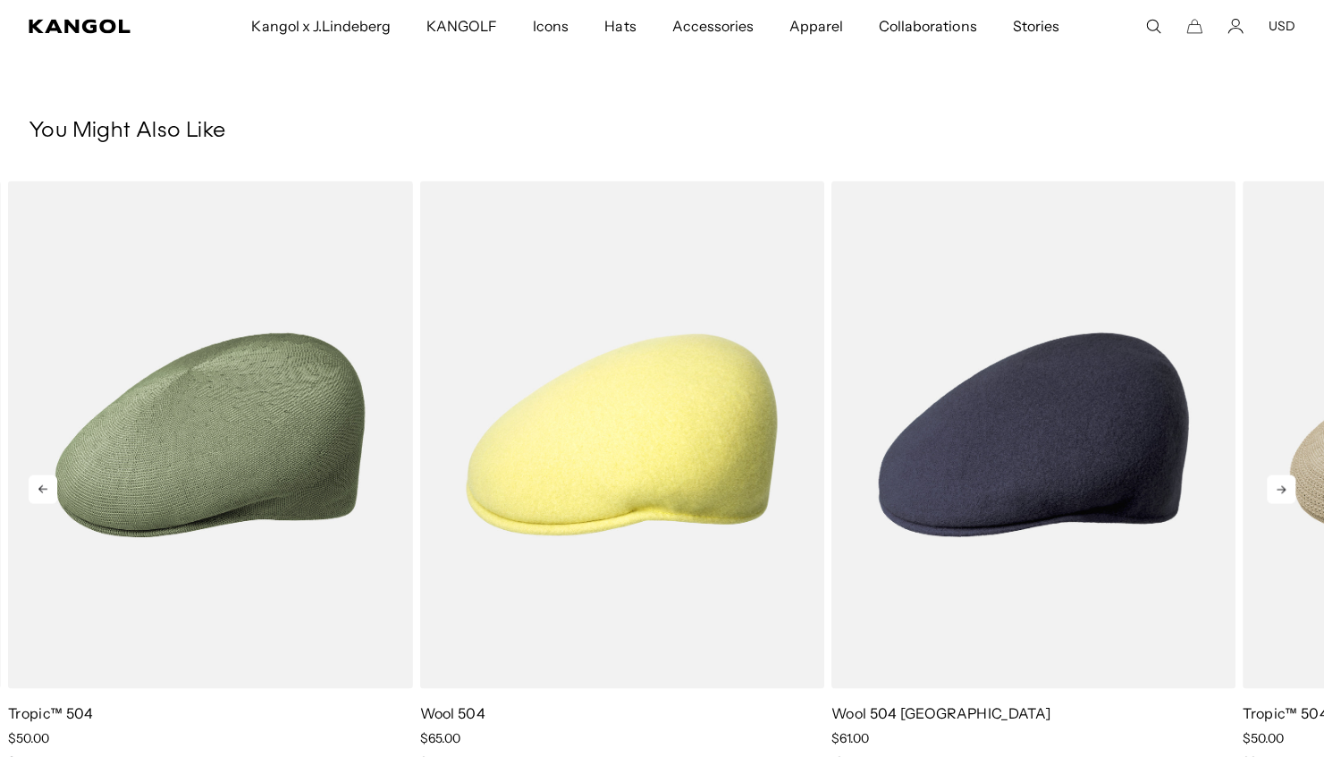
scroll to position [0, 0]
click at [1284, 491] on icon at bounding box center [1281, 489] width 29 height 29
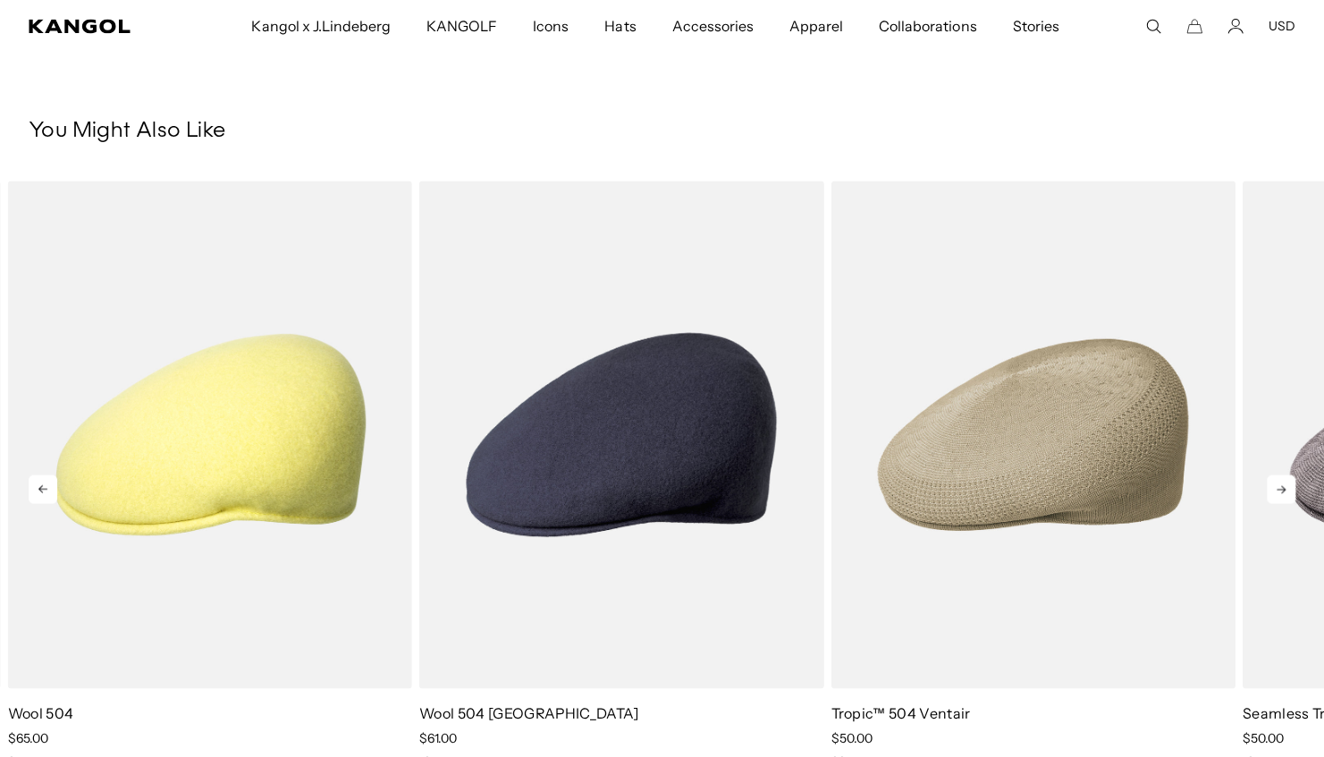
click at [1284, 491] on icon at bounding box center [1281, 489] width 29 height 29
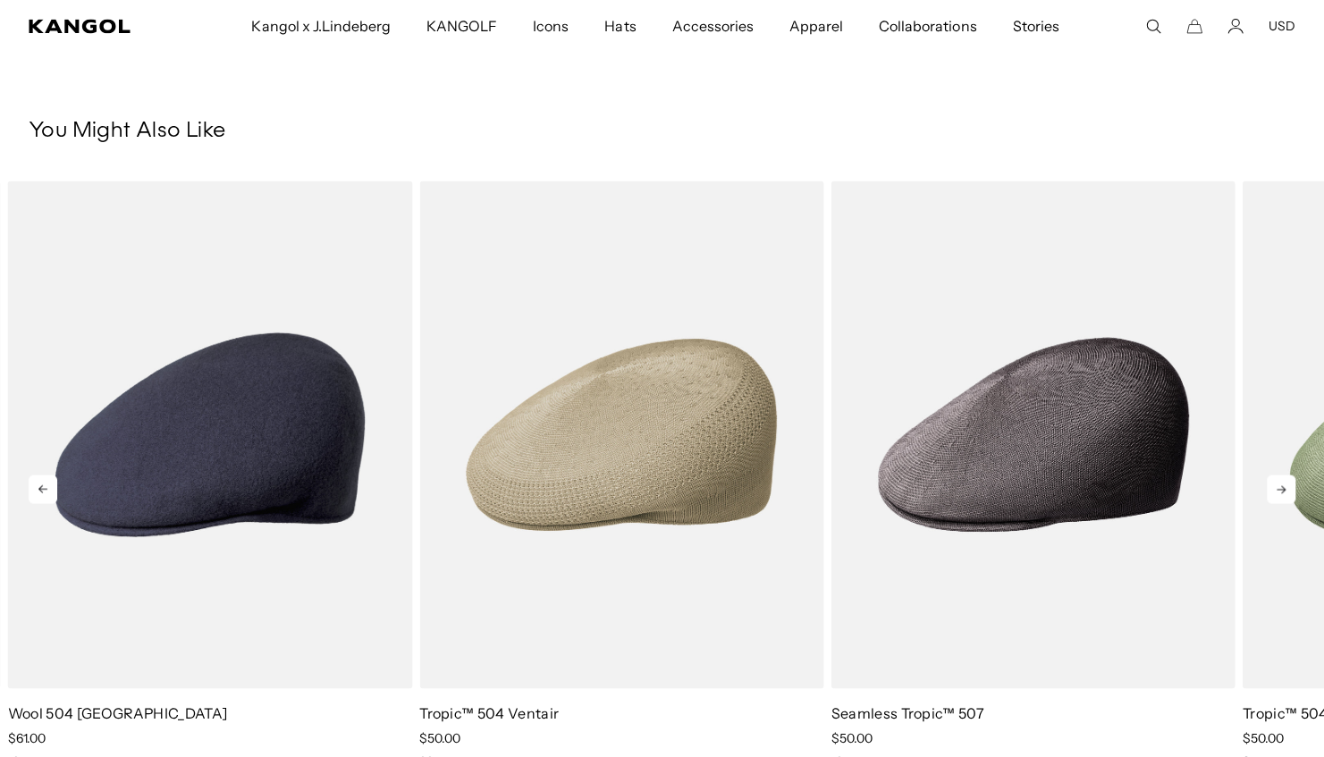
click at [1284, 491] on icon at bounding box center [1281, 489] width 29 height 29
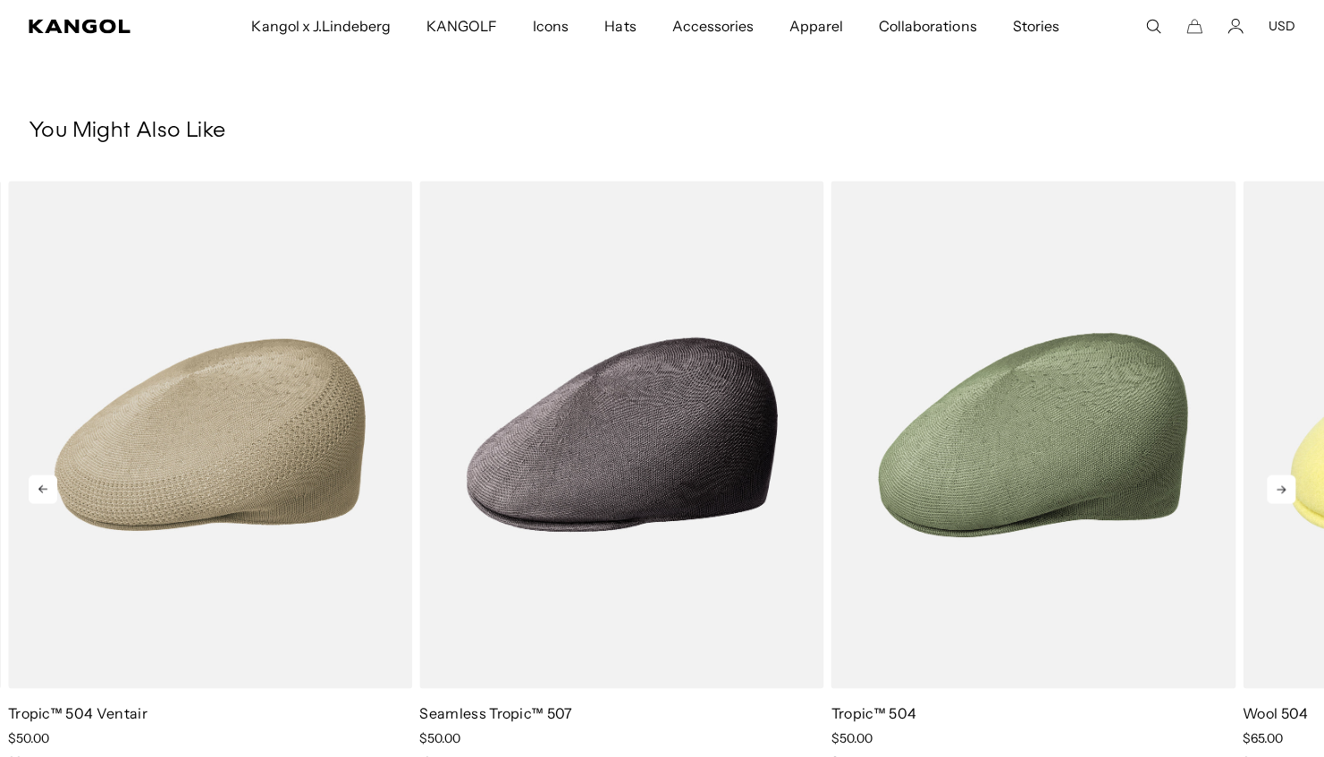
scroll to position [0, 368]
click at [1284, 491] on icon at bounding box center [1281, 489] width 29 height 29
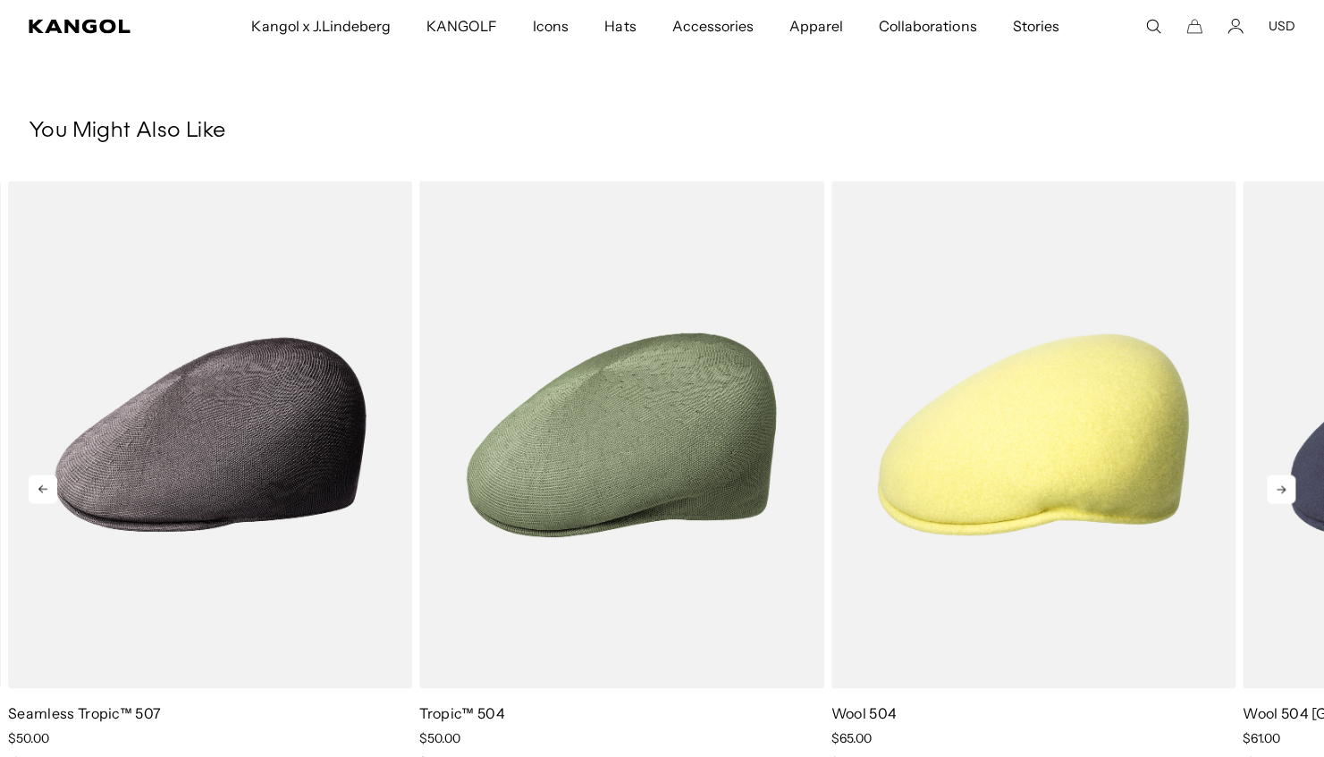
click at [1284, 491] on icon at bounding box center [1281, 489] width 29 height 29
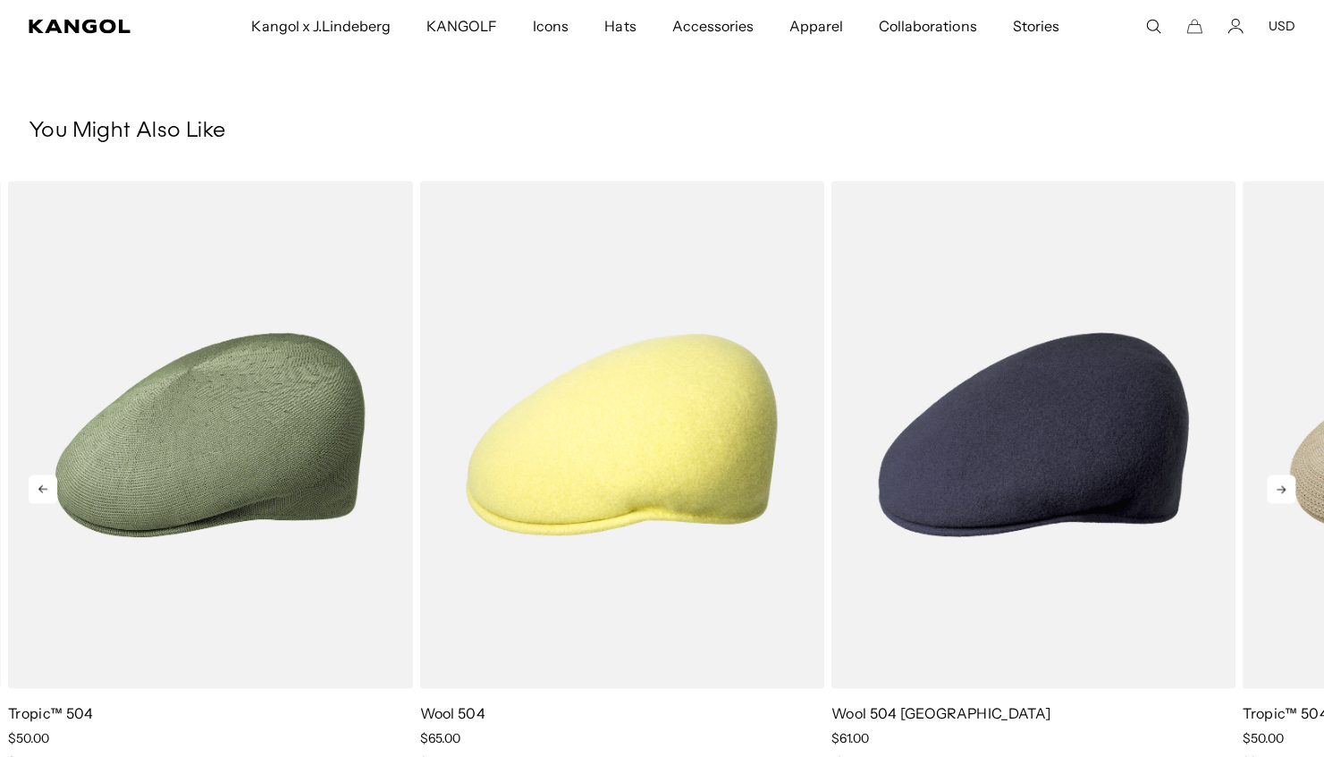
click at [1284, 491] on icon at bounding box center [1281, 489] width 29 height 29
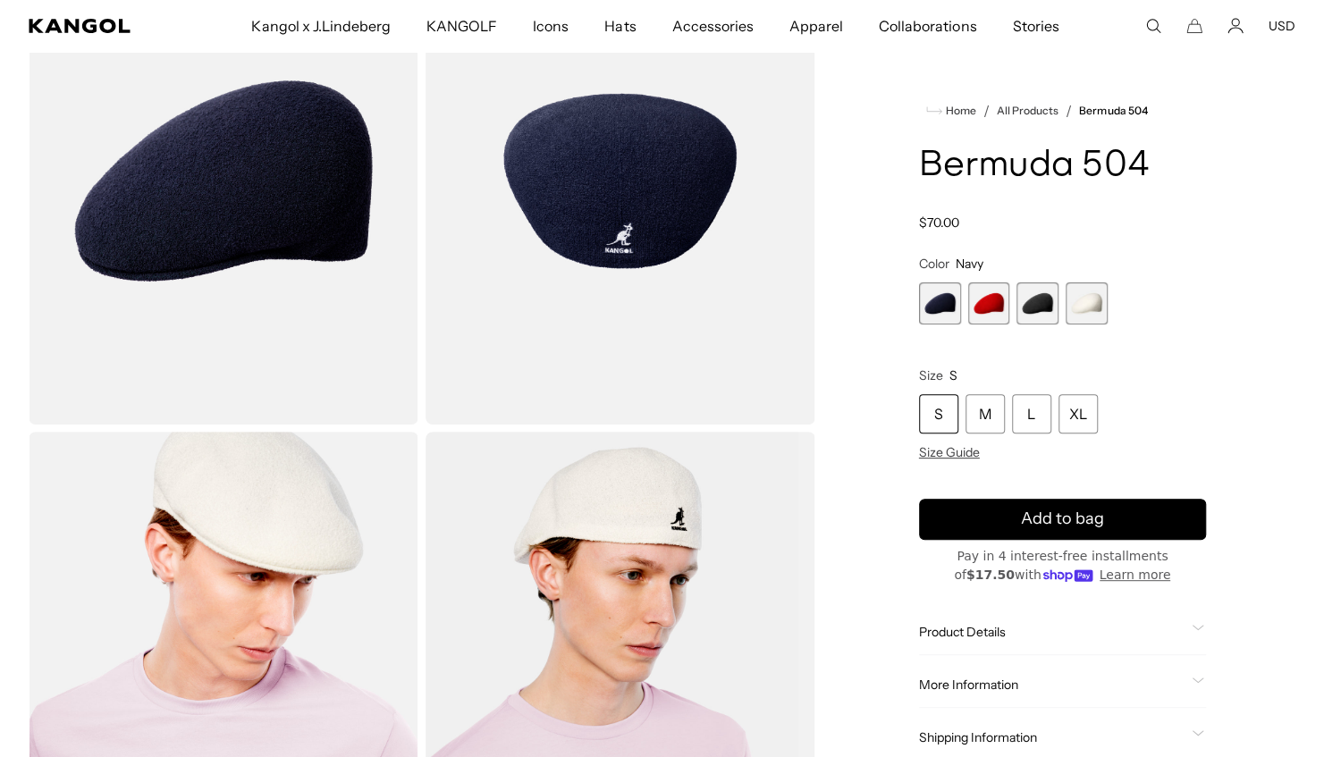
click at [262, 523] on img "Gallery Viewer" at bounding box center [224, 675] width 390 height 487
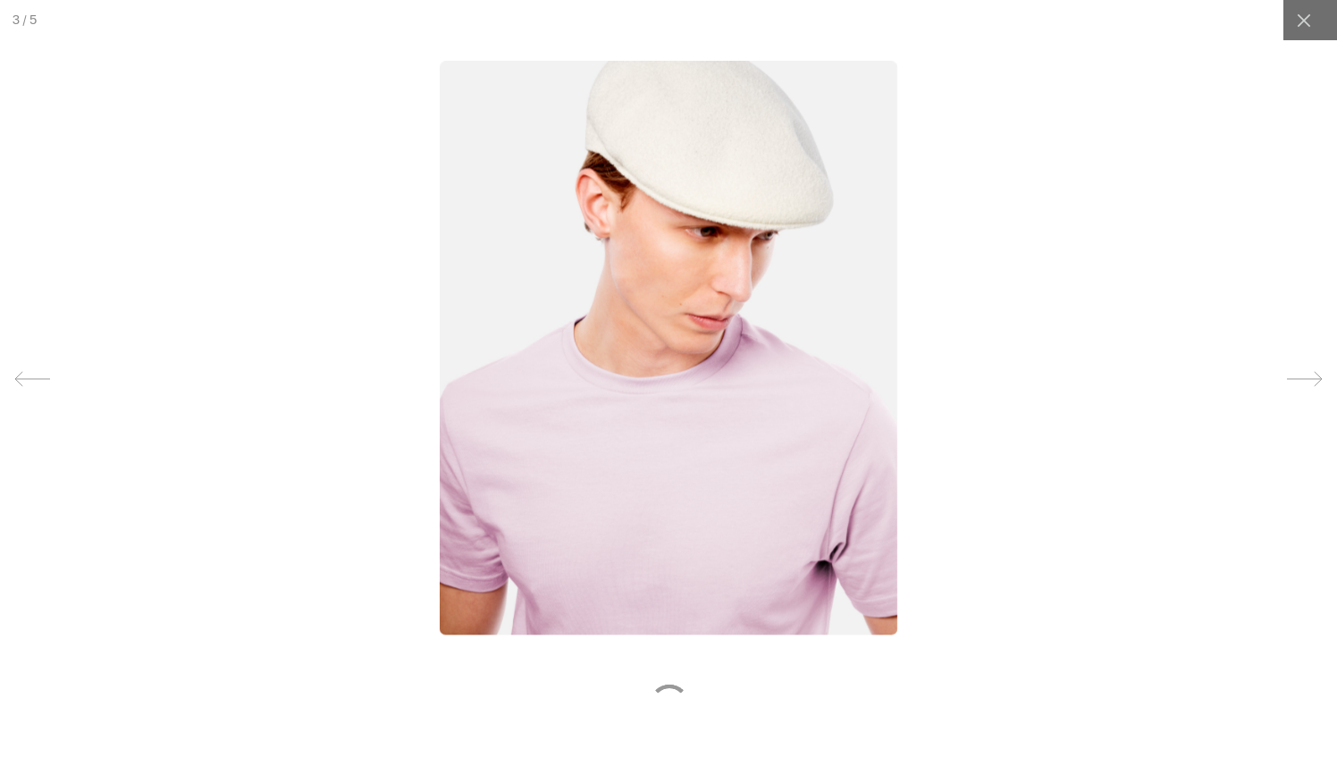
scroll to position [0, 0]
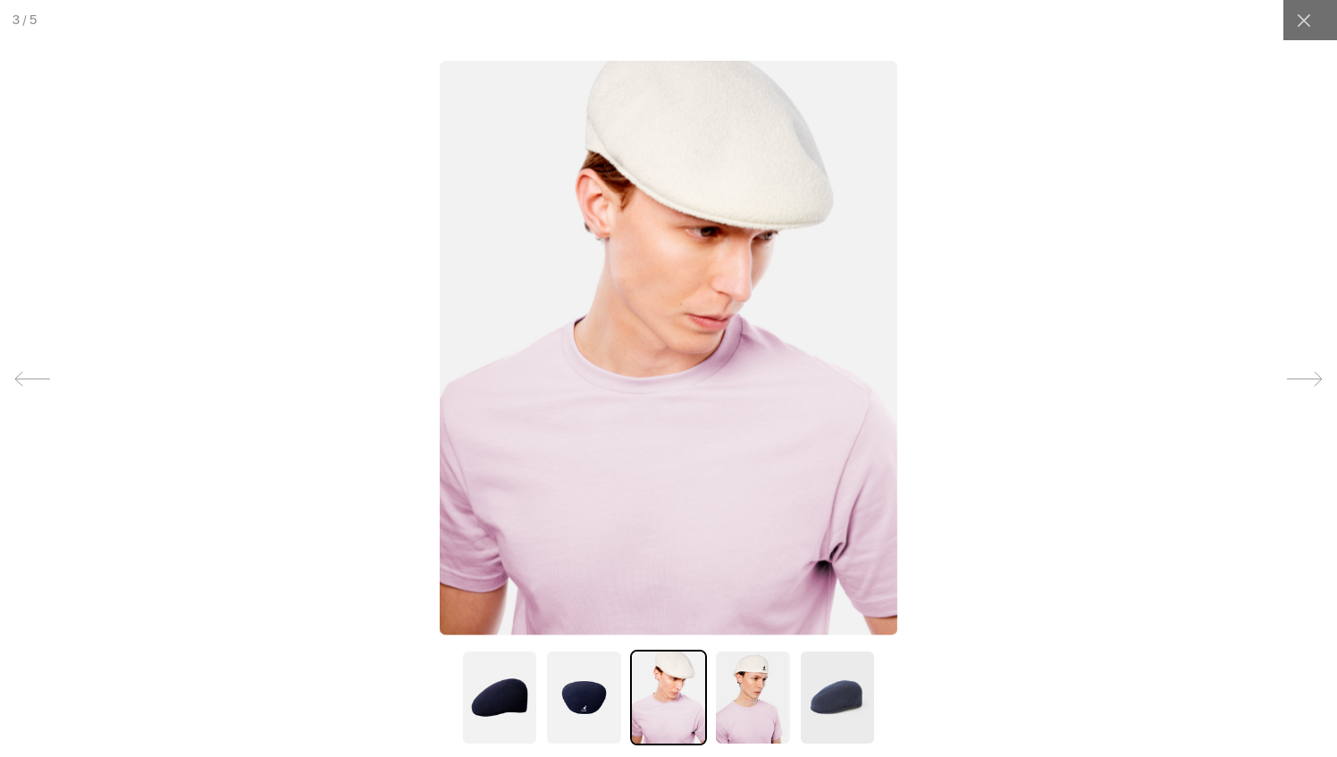
click at [760, 692] on img at bounding box center [752, 698] width 77 height 96
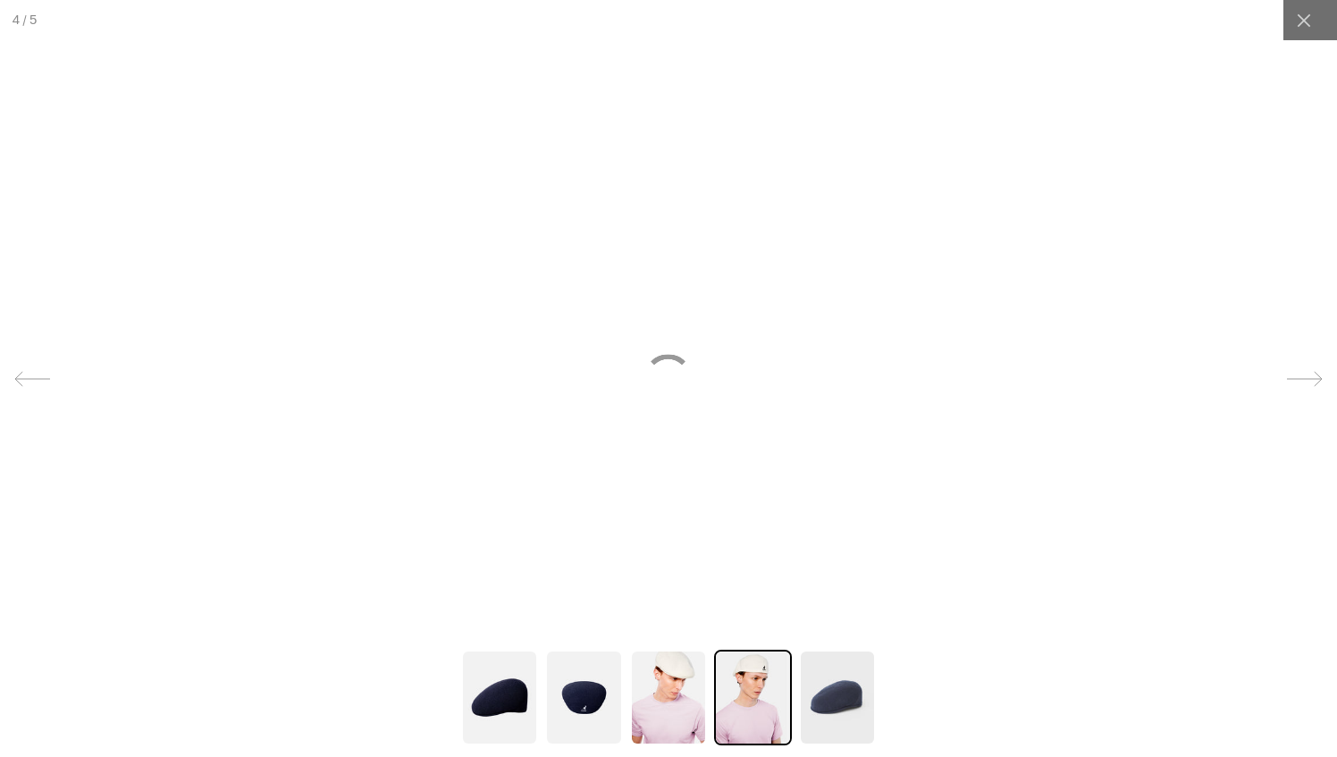
scroll to position [0, 368]
click at [663, 701] on img at bounding box center [668, 698] width 77 height 96
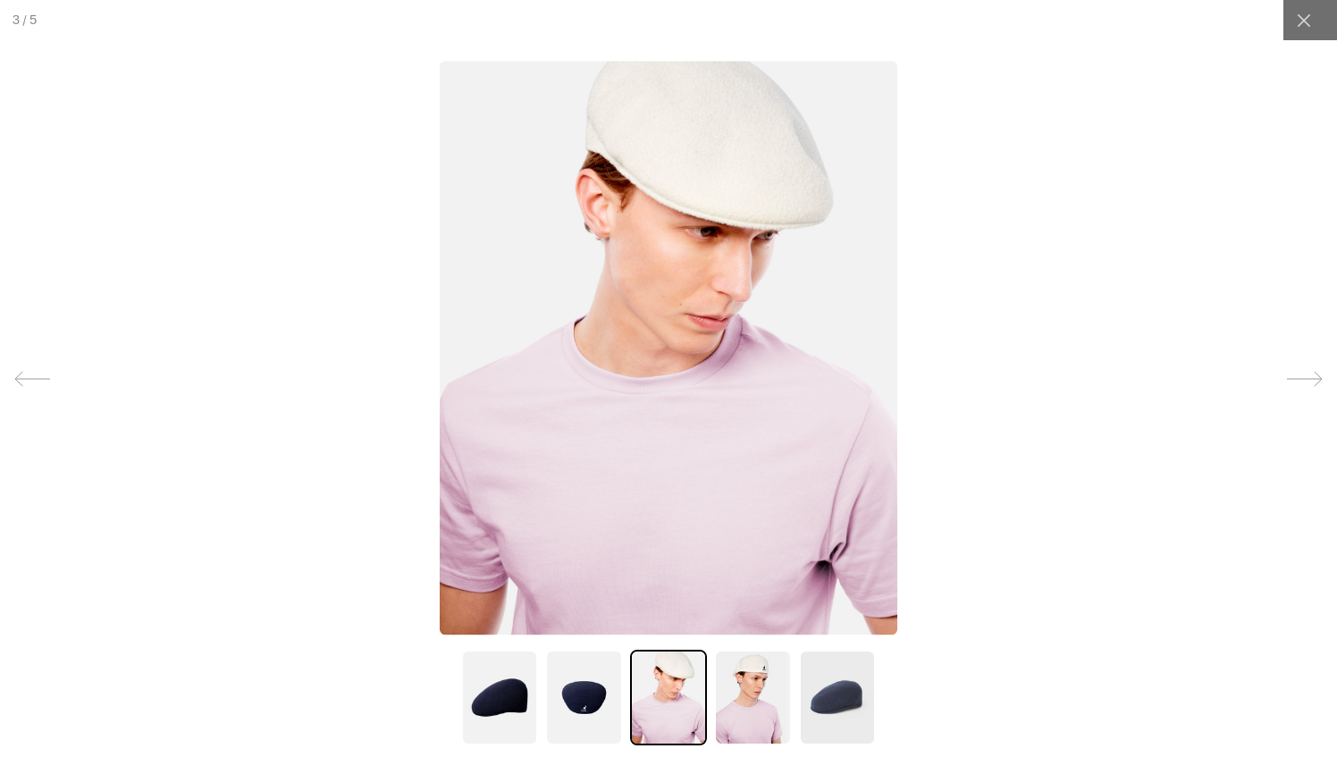
click at [828, 701] on img at bounding box center [837, 698] width 77 height 96
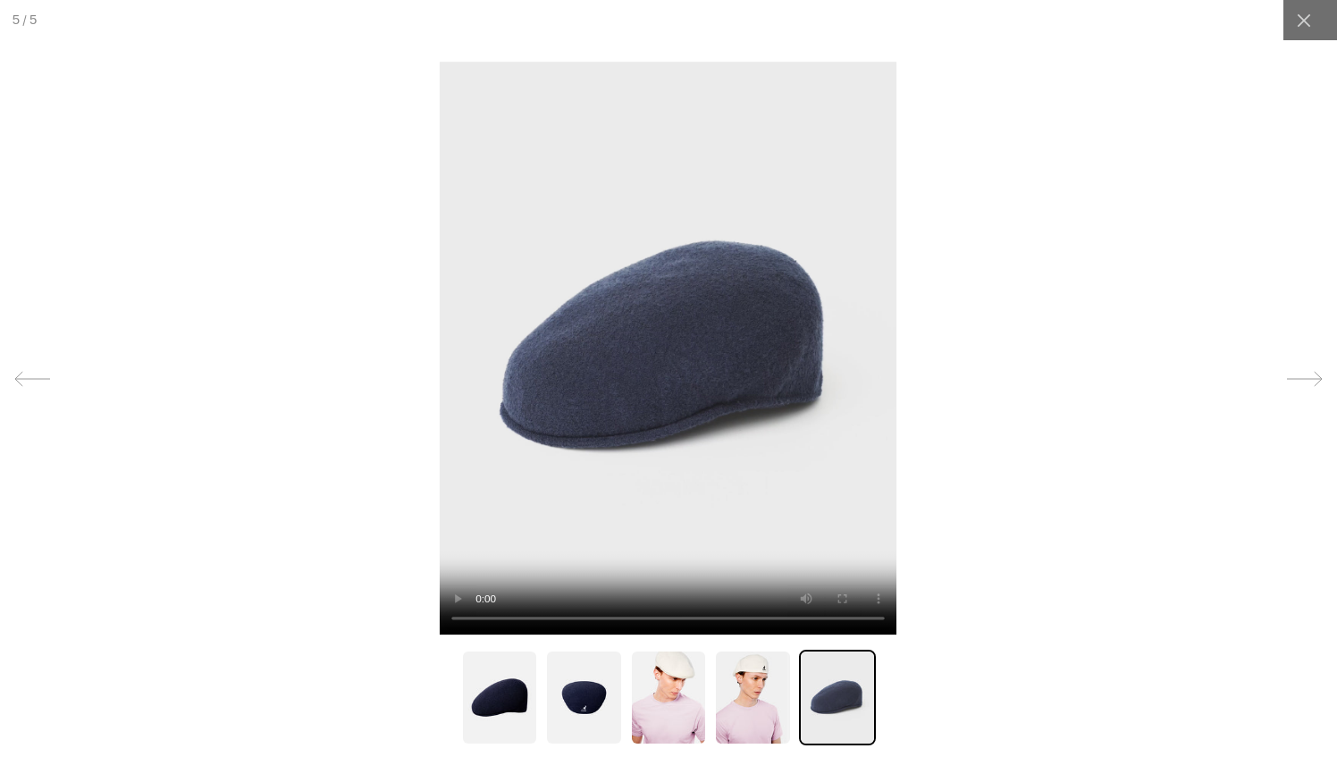
scroll to position [0, 0]
click at [746, 706] on img at bounding box center [752, 698] width 77 height 96
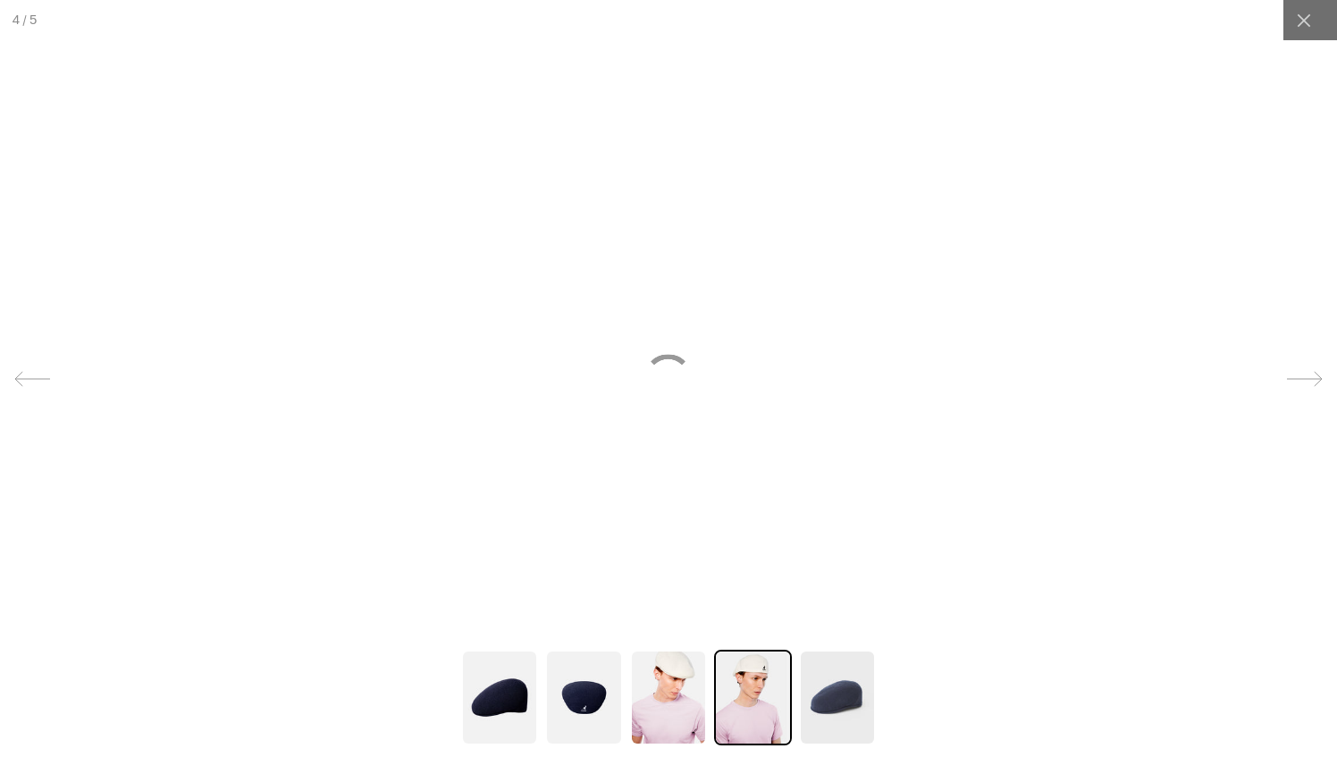
click at [559, 718] on img at bounding box center [583, 698] width 77 height 96
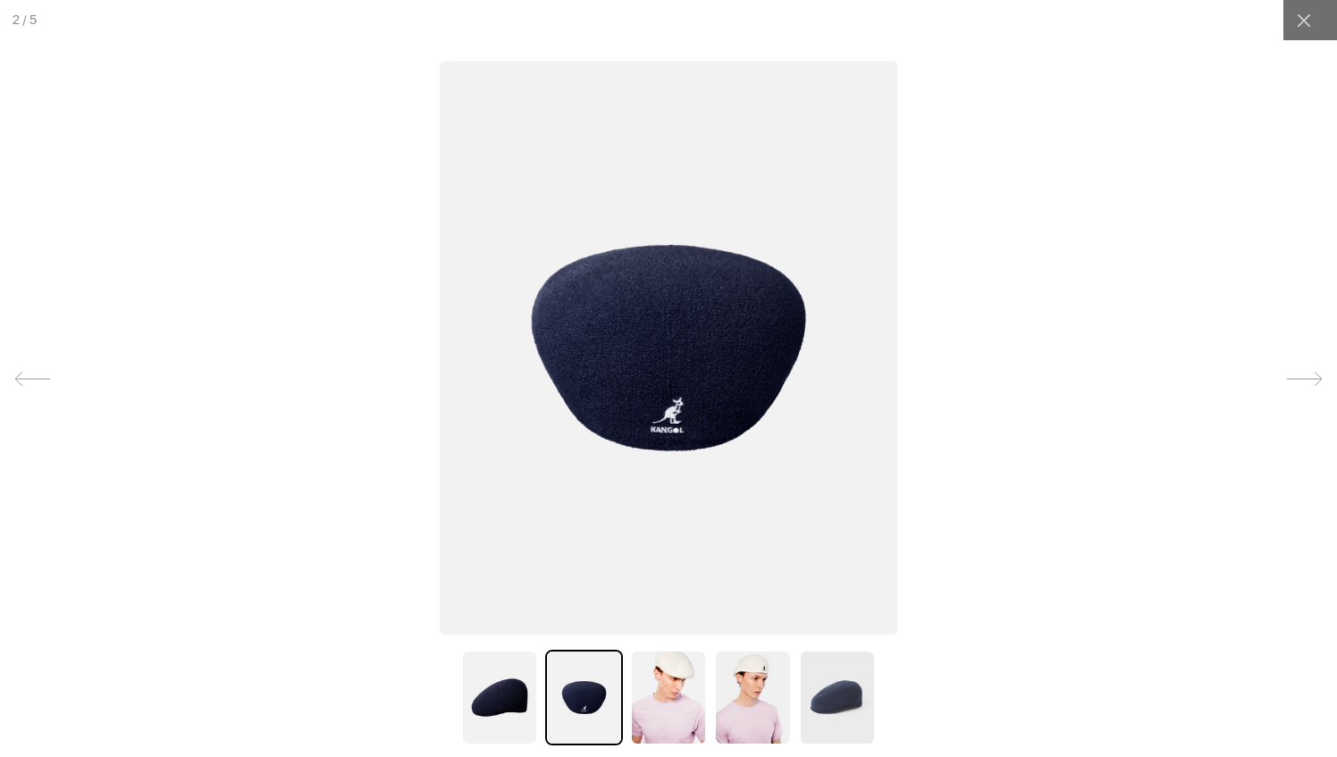
scroll to position [0, 368]
click at [504, 701] on img at bounding box center [499, 698] width 77 height 96
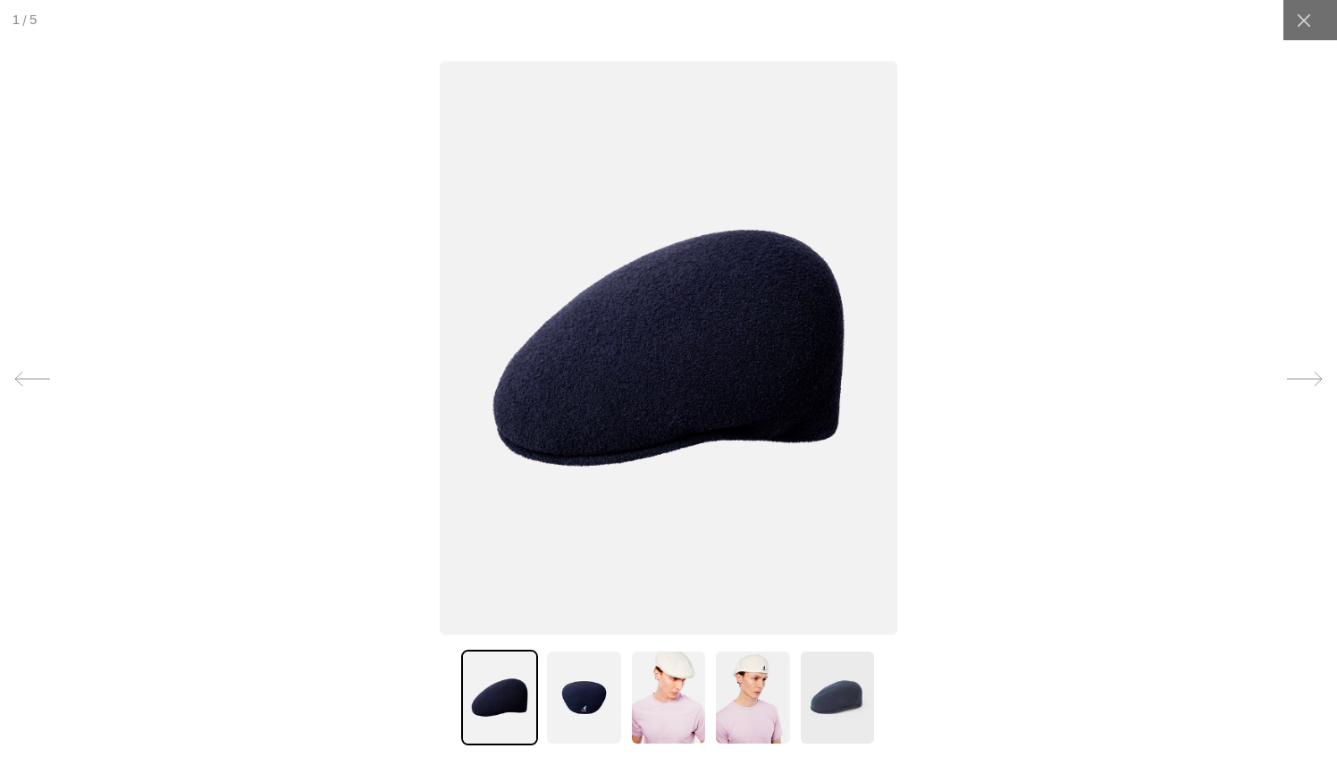
click at [558, 697] on img at bounding box center [583, 698] width 77 height 96
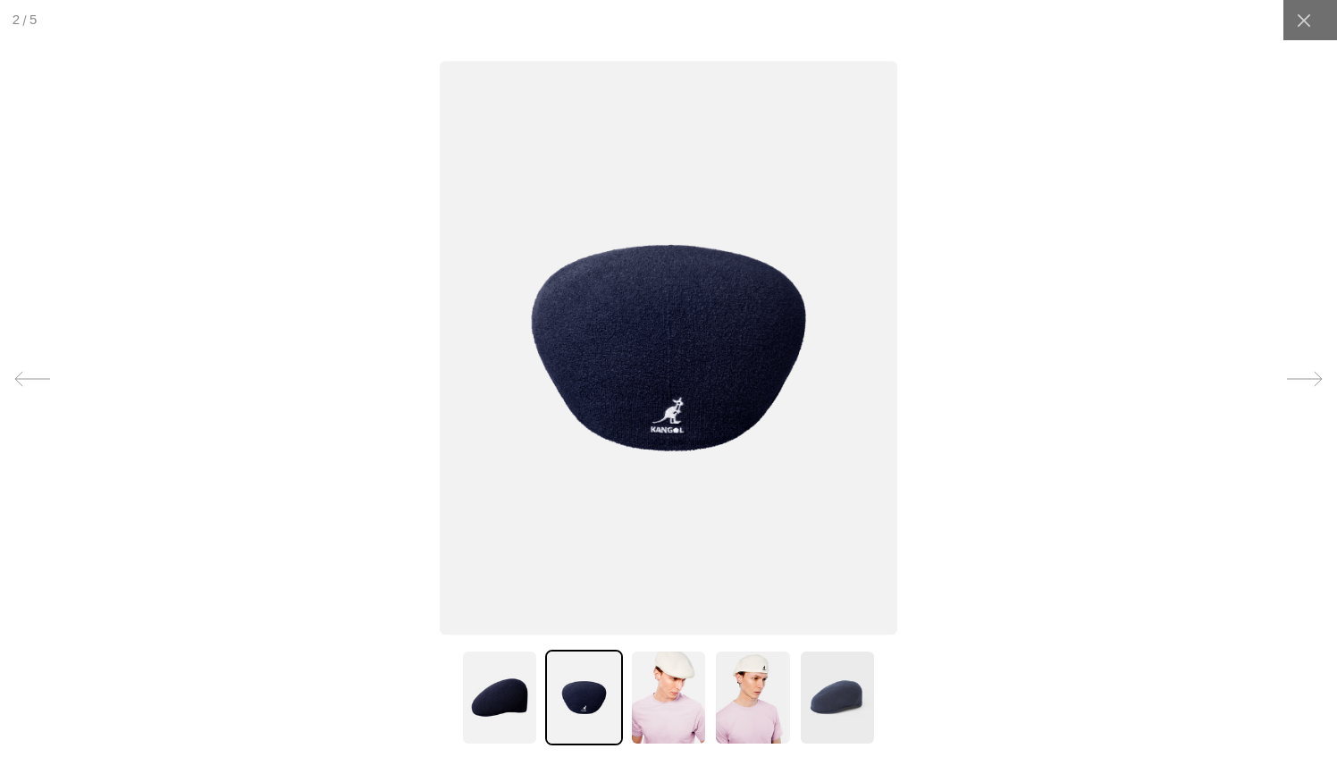
click at [670, 403] on img at bounding box center [669, 349] width 458 height 574
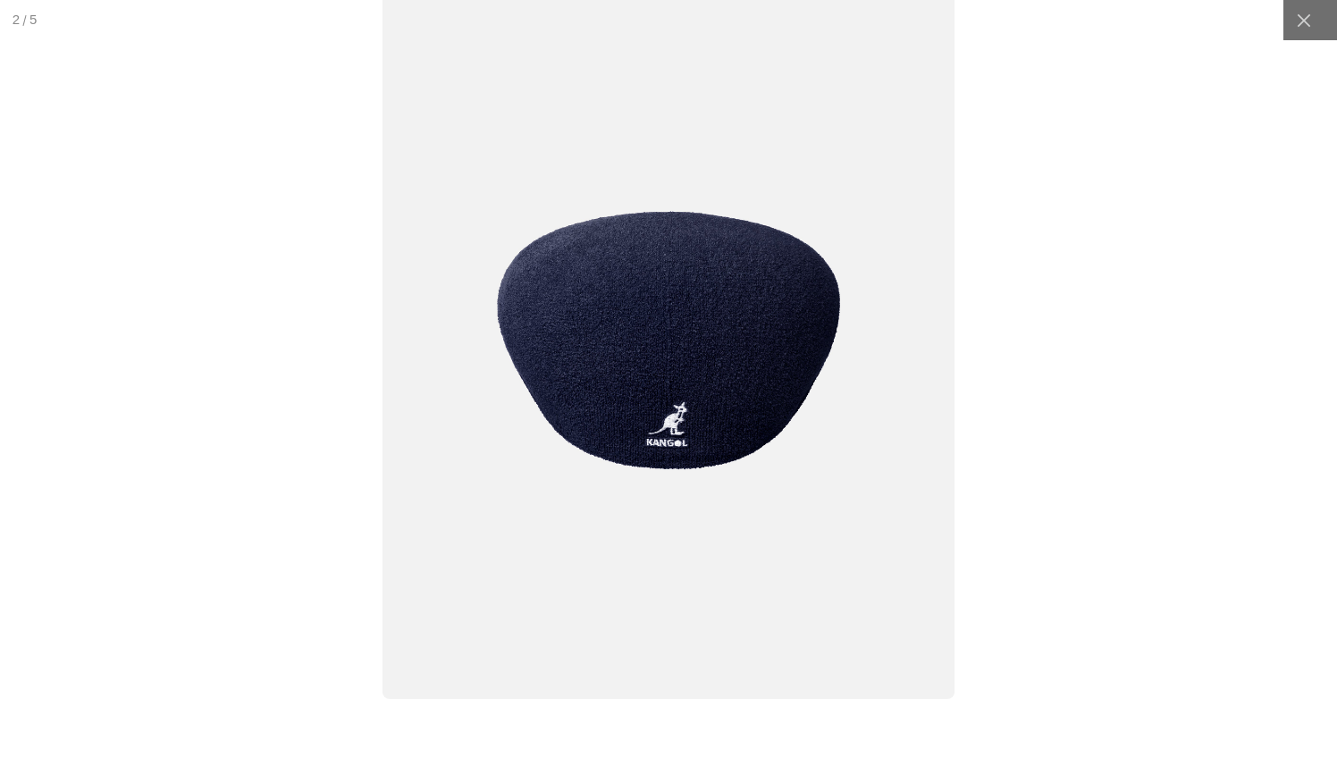
scroll to position [0, 0]
click at [1094, 381] on div at bounding box center [669, 378] width 1672 height 947
click at [1309, 21] on div at bounding box center [1304, 20] width 40 height 40
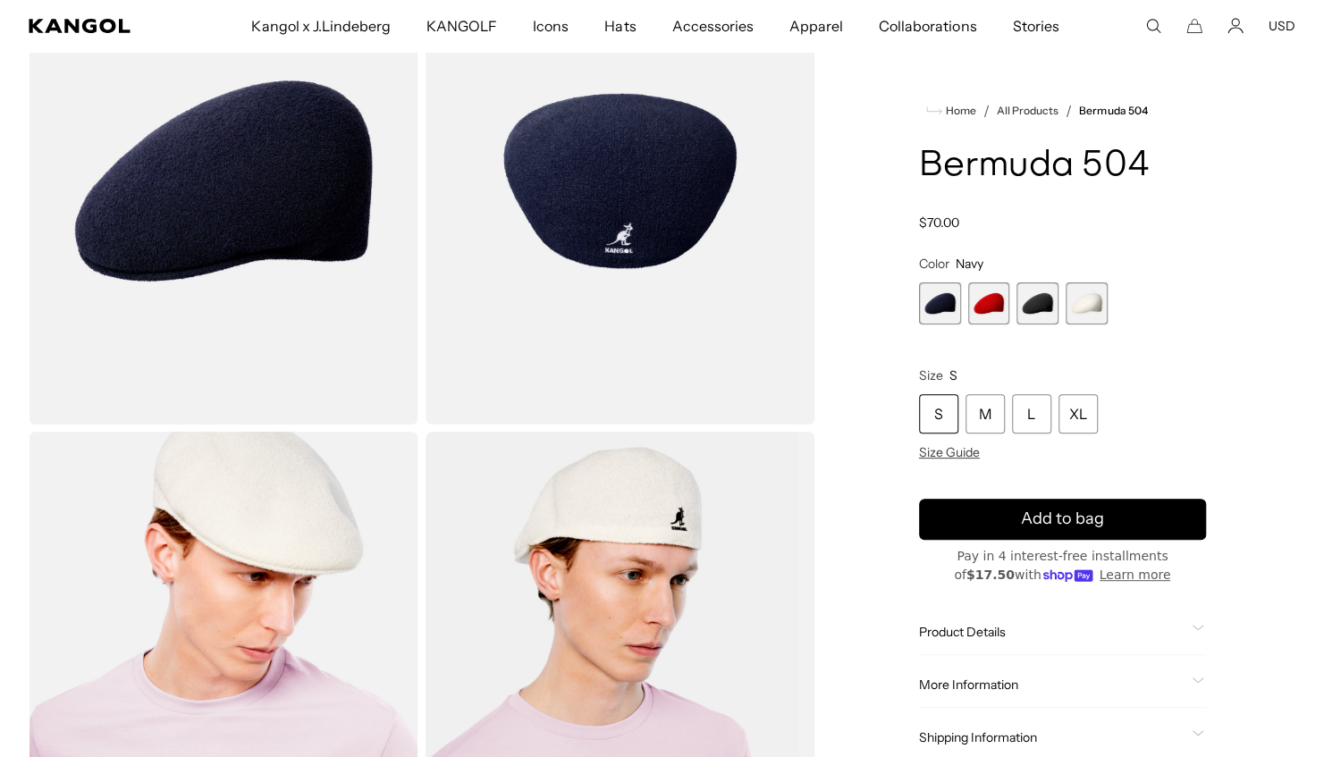
click at [645, 579] on img "Gallery Viewer" at bounding box center [620, 675] width 390 height 487
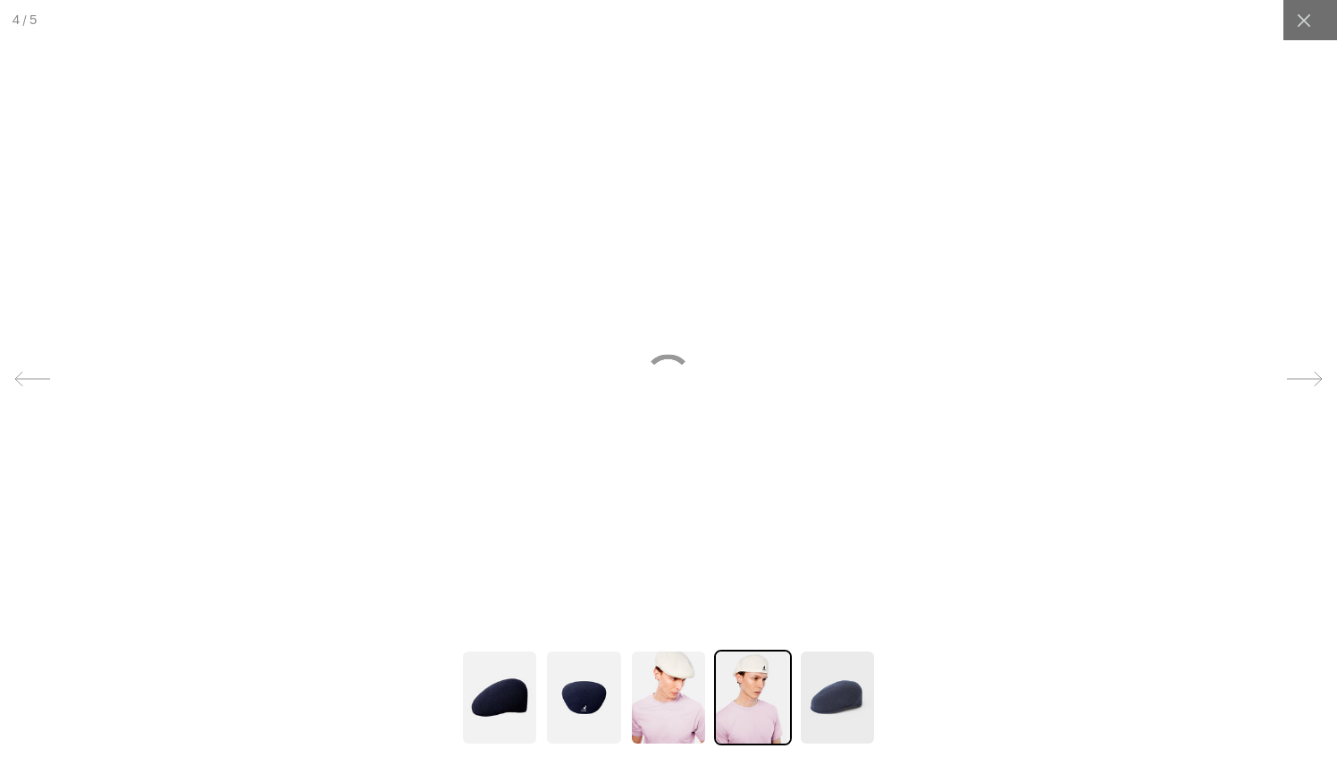
click at [663, 708] on img at bounding box center [668, 698] width 77 height 96
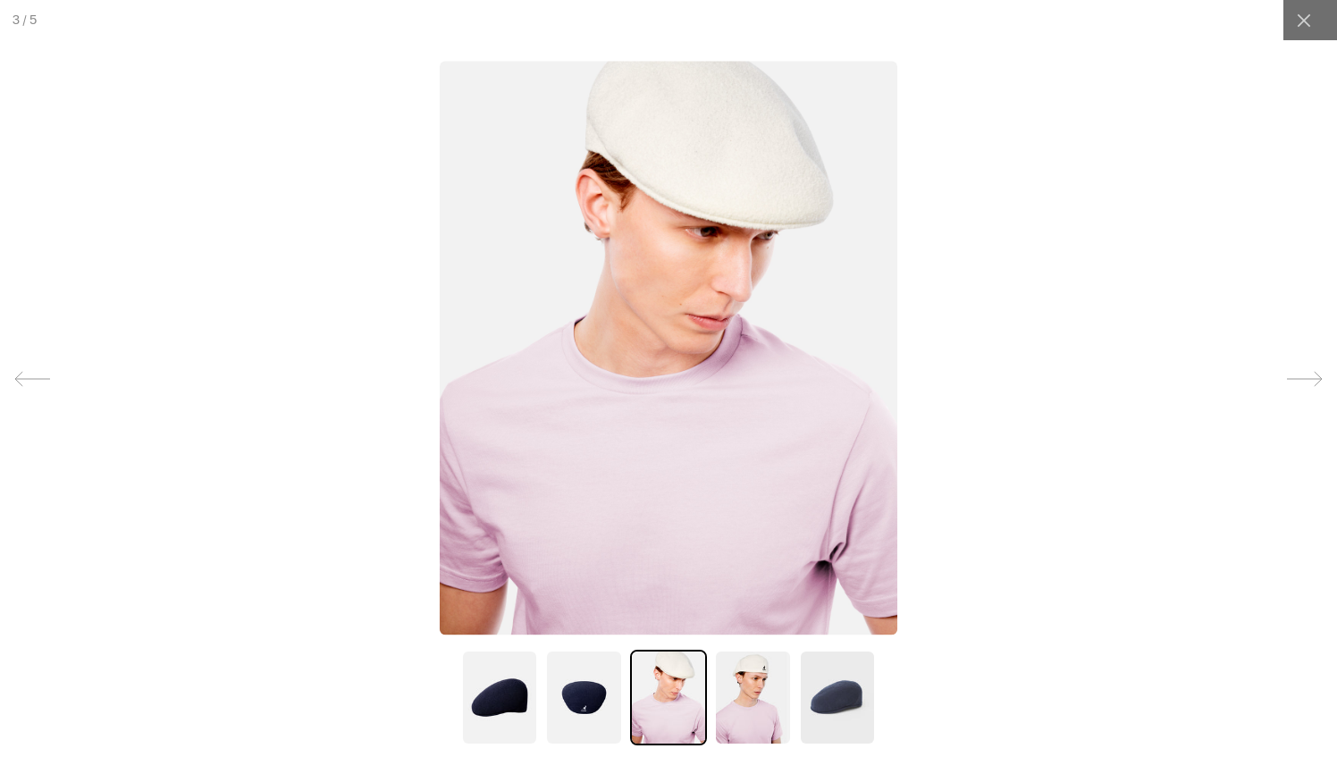
click at [737, 684] on img at bounding box center [752, 698] width 77 height 96
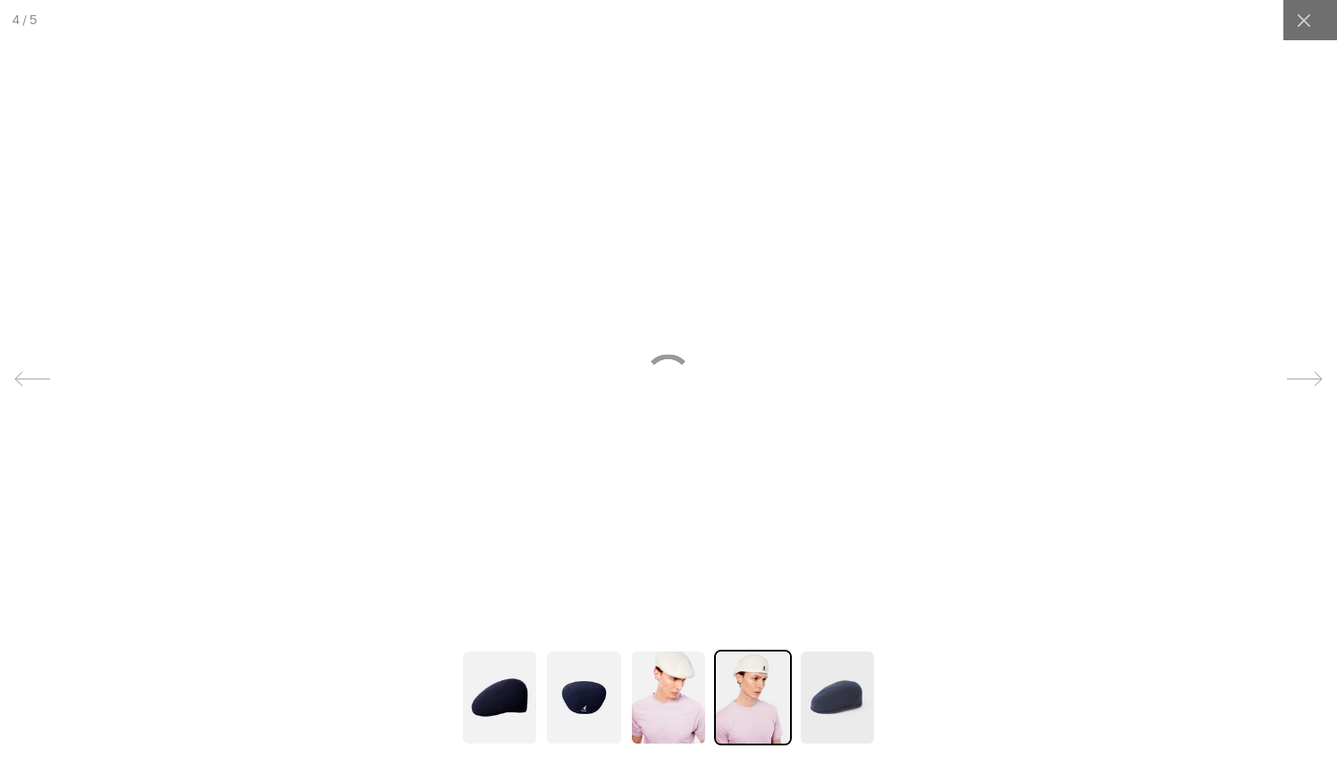
click at [830, 685] on img at bounding box center [837, 698] width 77 height 96
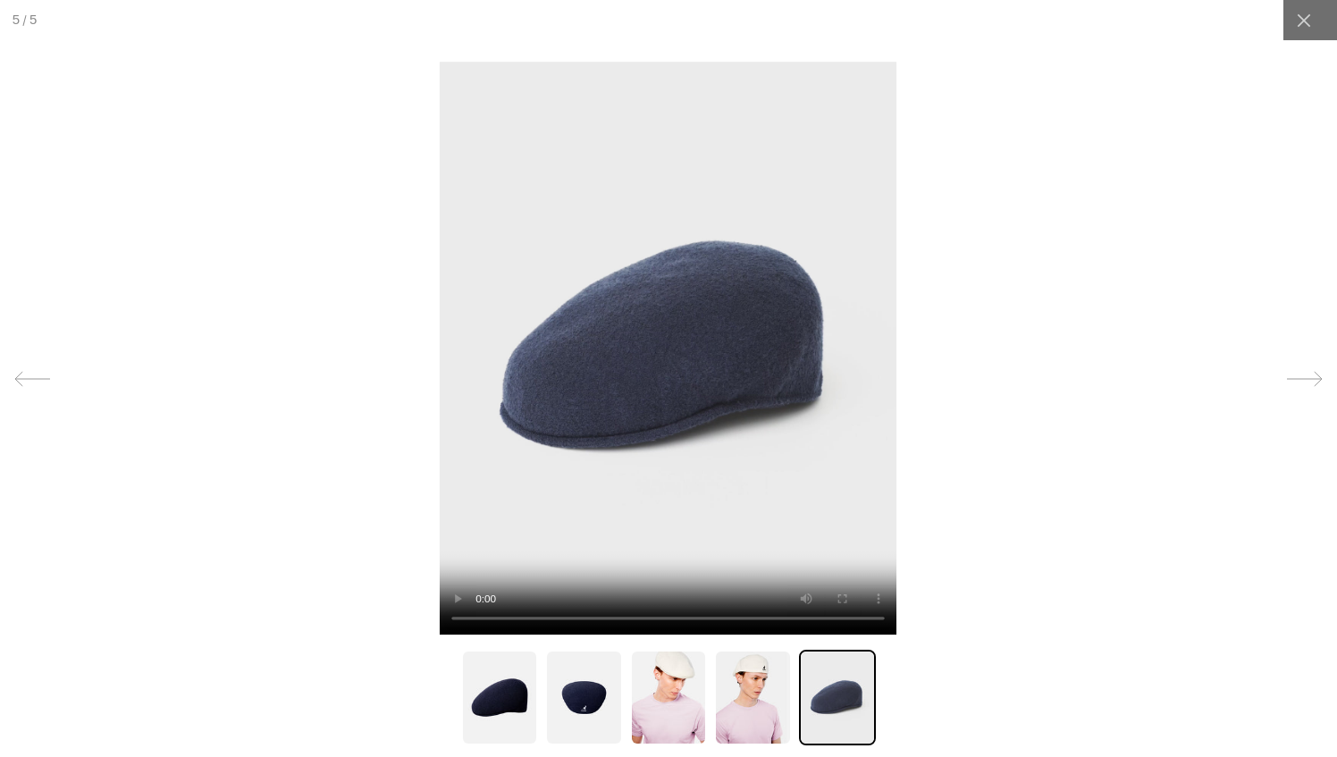
click at [1189, 395] on div at bounding box center [668, 378] width 1337 height 757
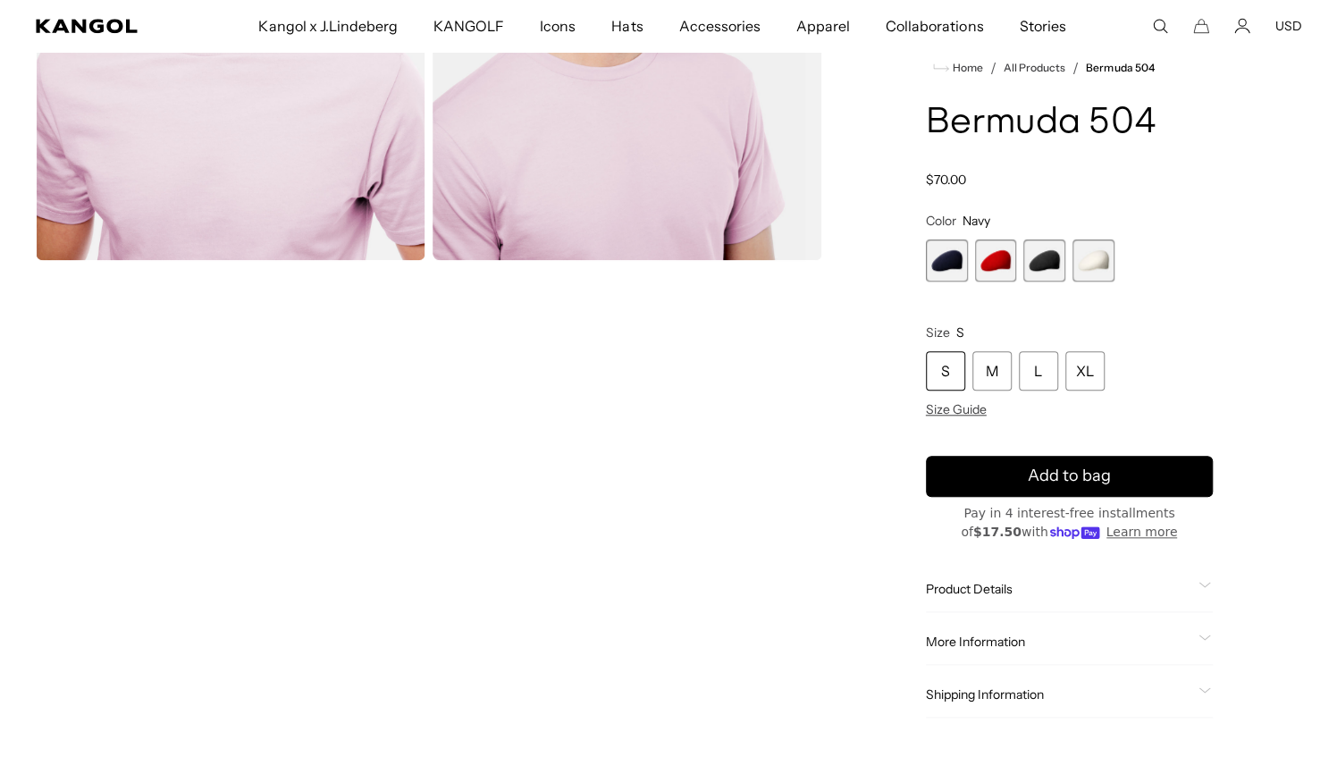
scroll to position [715, 0]
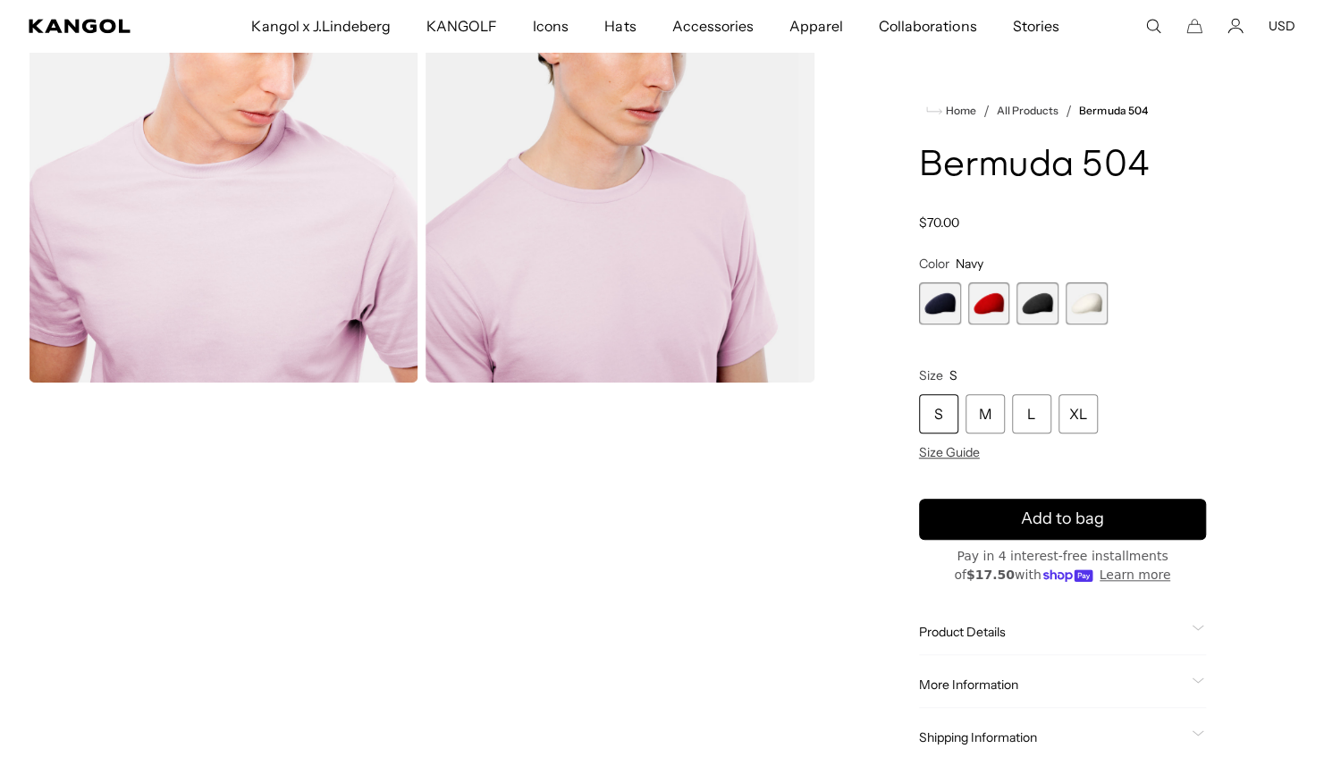
click at [1144, 21] on ul "Kangol x J.Lindeberg Kangol x J.Lindeberg Men's Shop All Headwear Tops Outerwea…" at bounding box center [655, 26] width 980 height 52
click at [1153, 27] on icon "Search here" at bounding box center [1153, 26] width 16 height 16
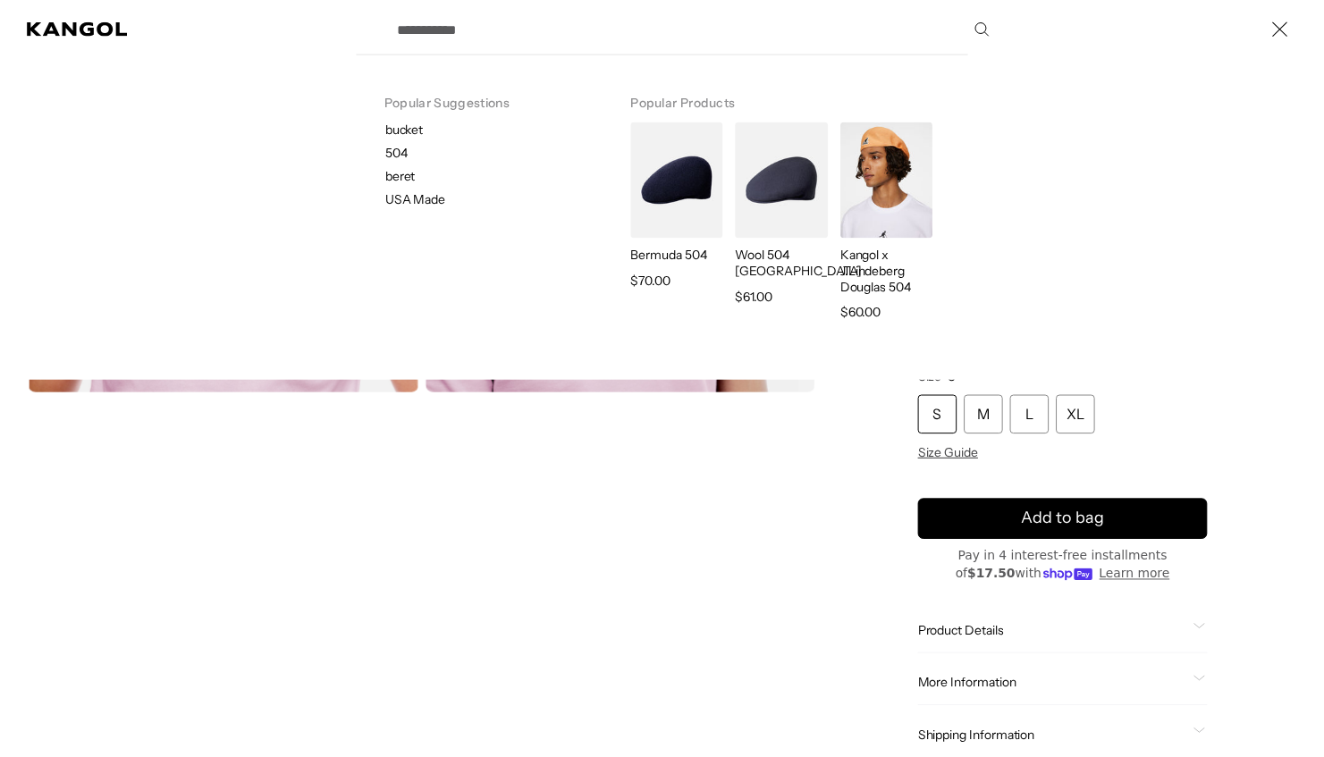
scroll to position [0, 368]
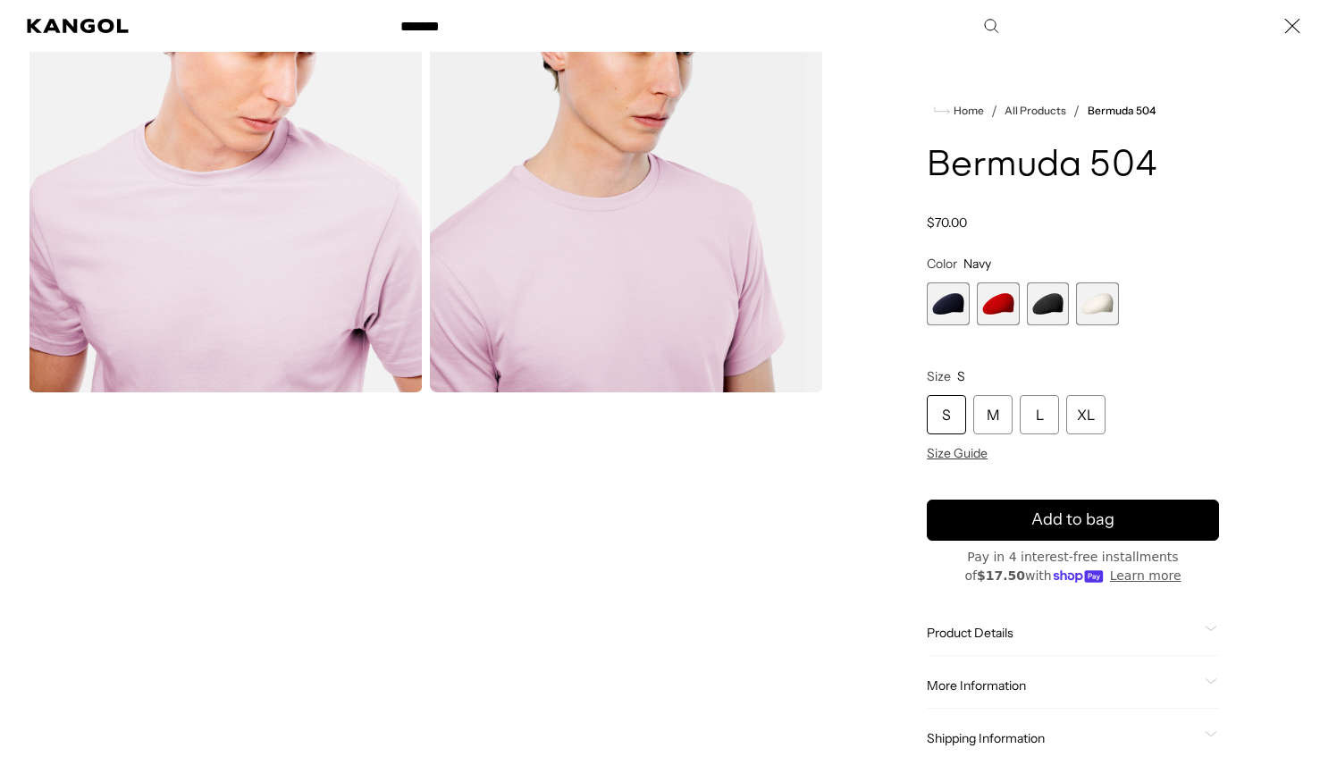
type input "******"
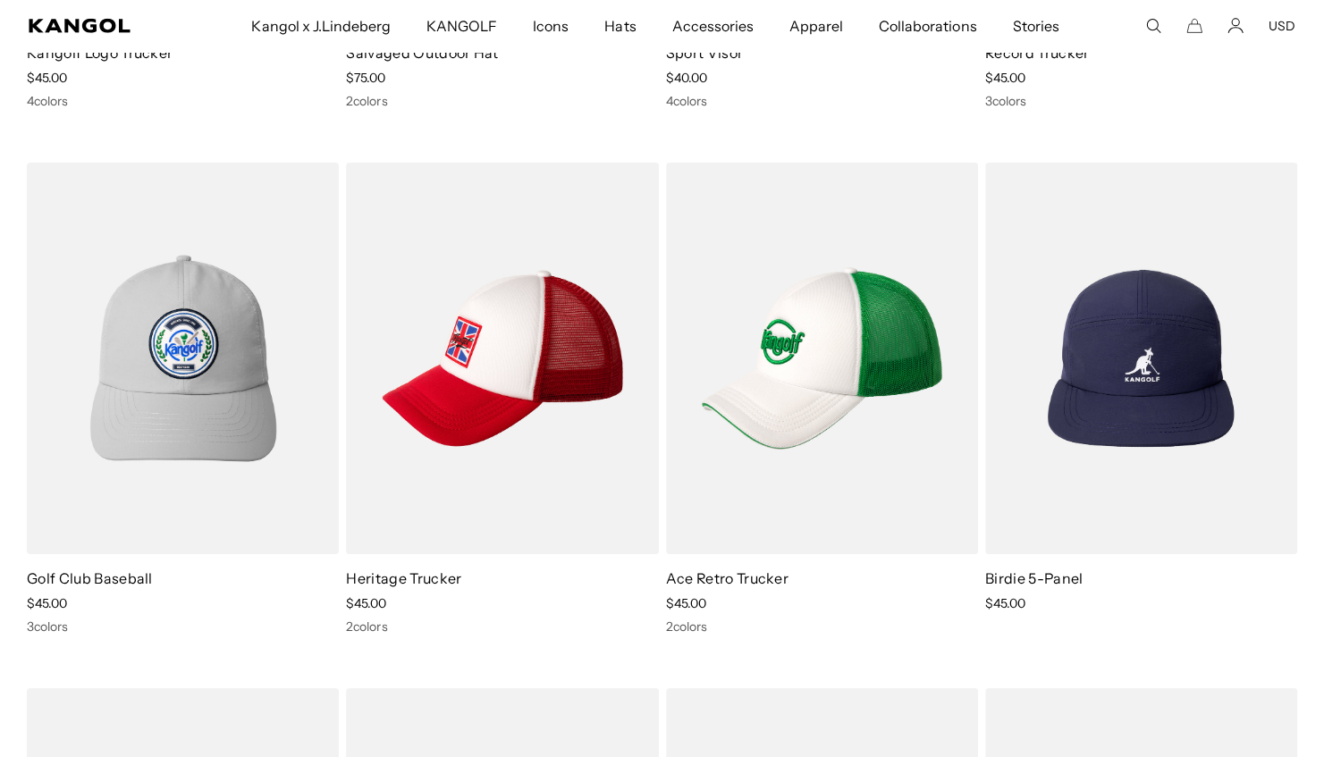
scroll to position [3218, 0]
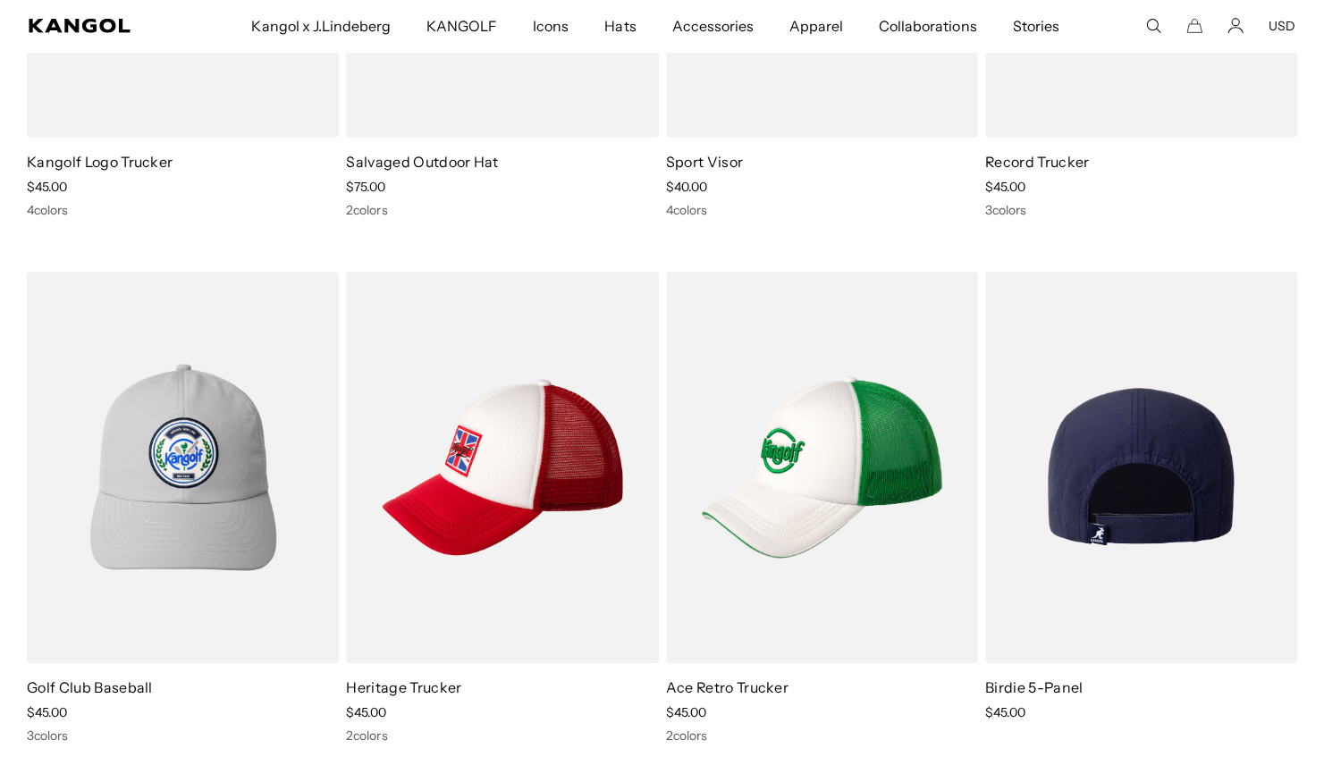
click at [1167, 476] on img at bounding box center [1141, 468] width 312 height 392
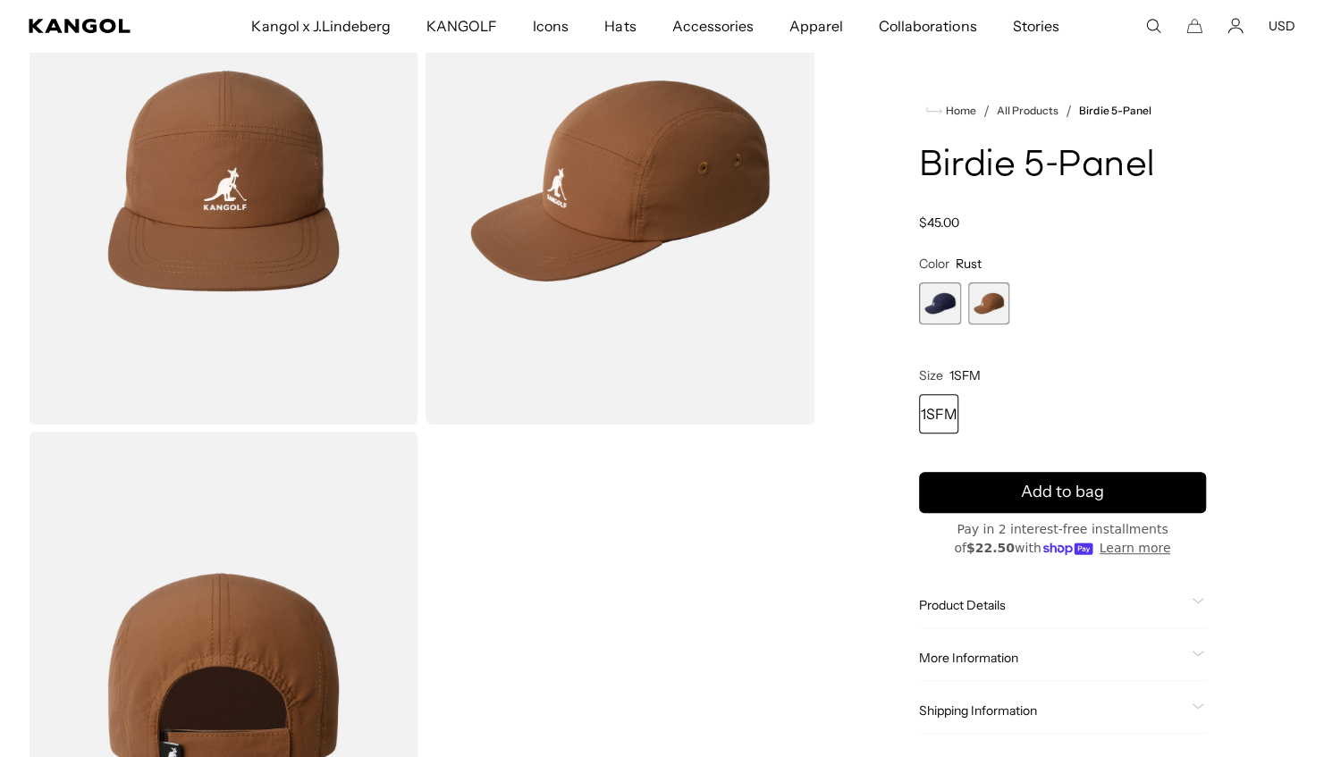
scroll to position [0, 368]
click at [948, 300] on span "1 of 2" at bounding box center [940, 303] width 42 height 42
